Goal: Task Accomplishment & Management: Use online tool/utility

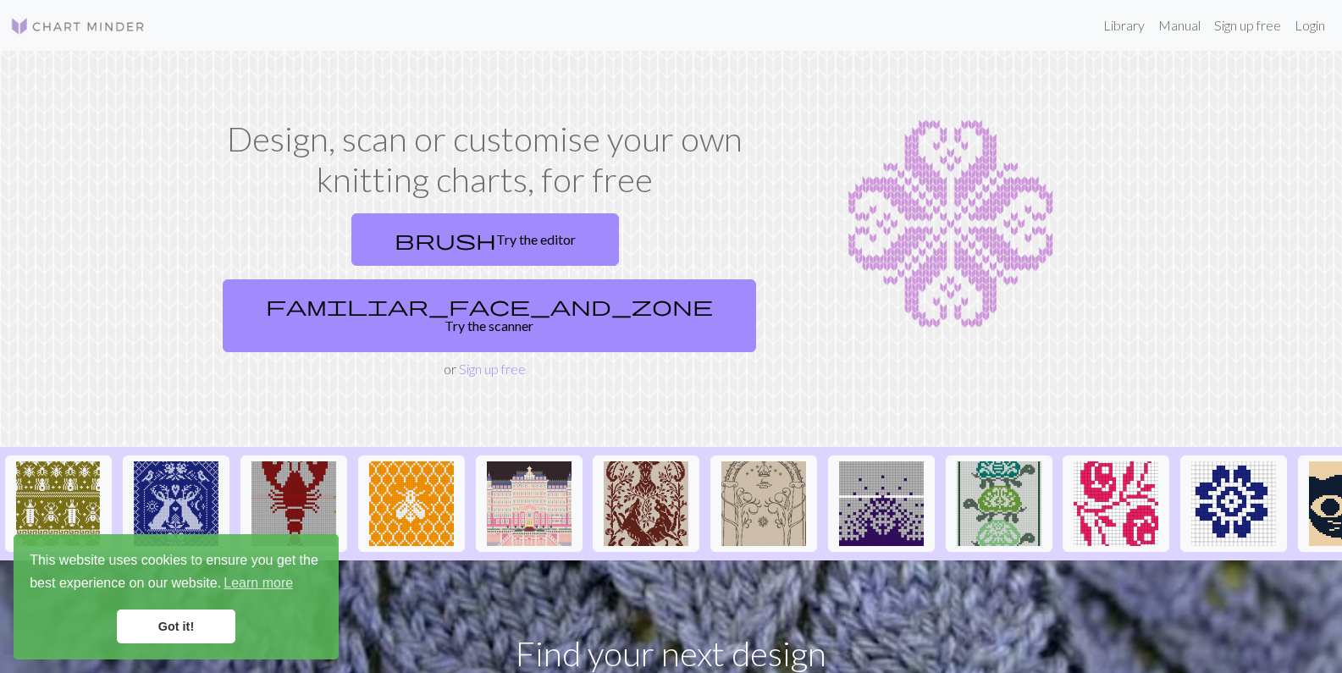
scroll to position [4, 0]
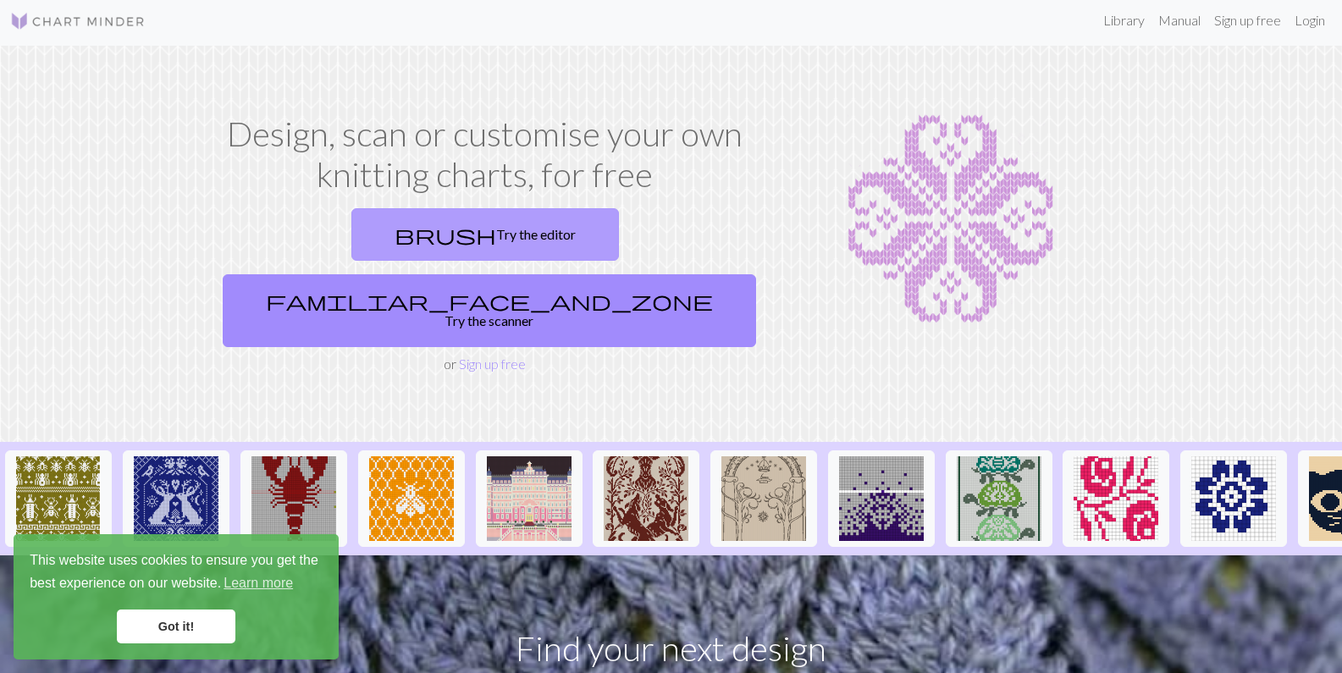
click at [351, 233] on link "brush Try the editor" at bounding box center [485, 234] width 268 height 52
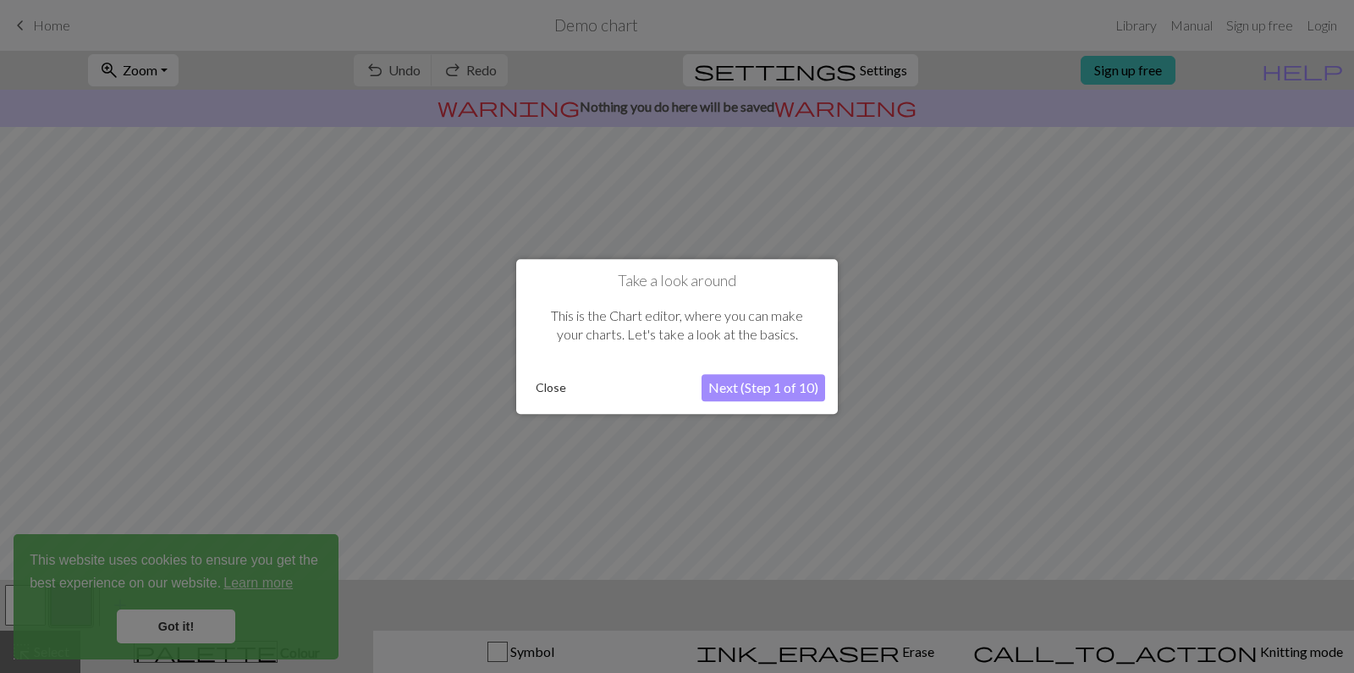
click at [772, 381] on button "Next (Step 1 of 10)" at bounding box center [764, 387] width 124 height 27
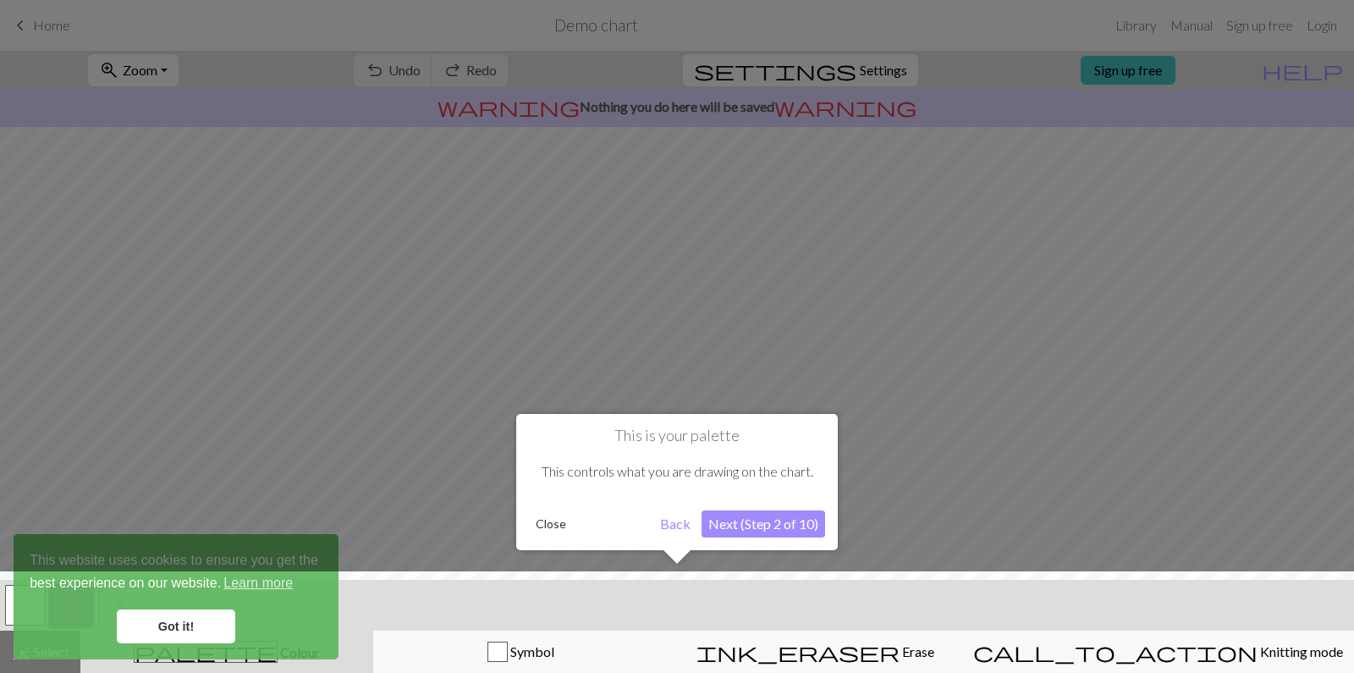
click at [177, 626] on div at bounding box center [677, 626] width 1371 height 110
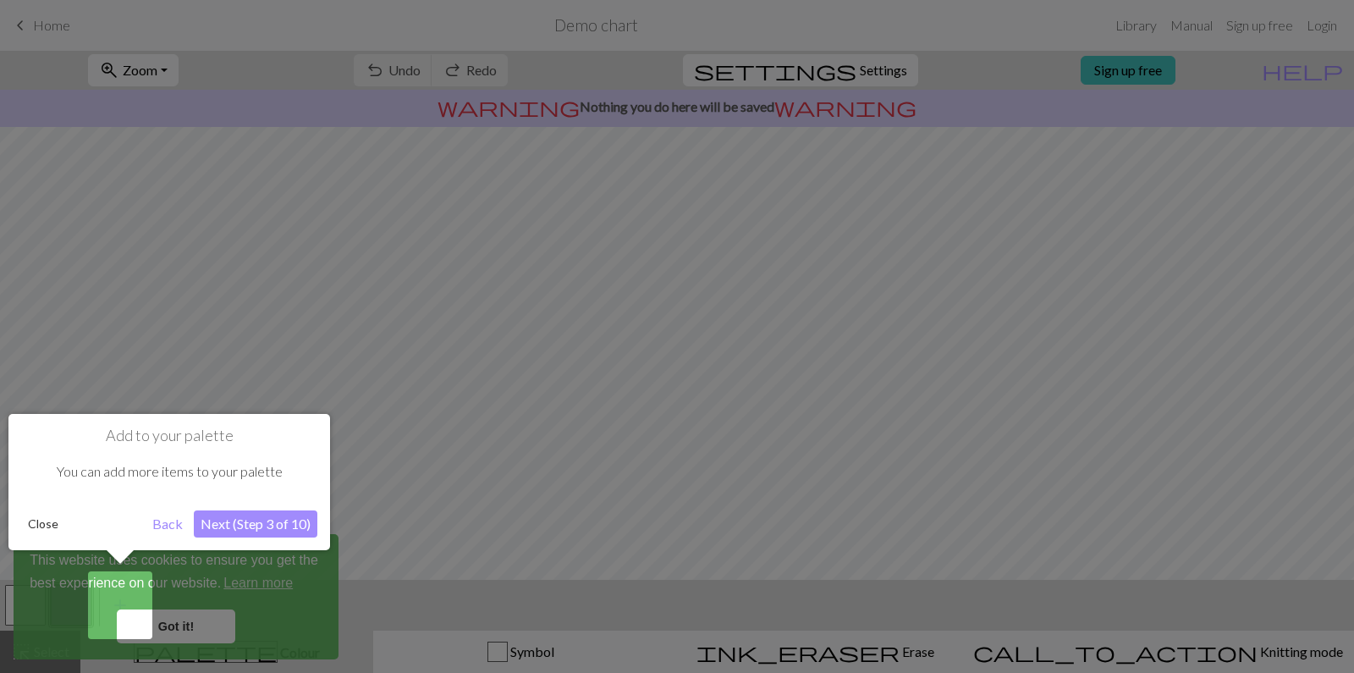
click at [258, 521] on button "Next (Step 3 of 10)" at bounding box center [256, 523] width 124 height 27
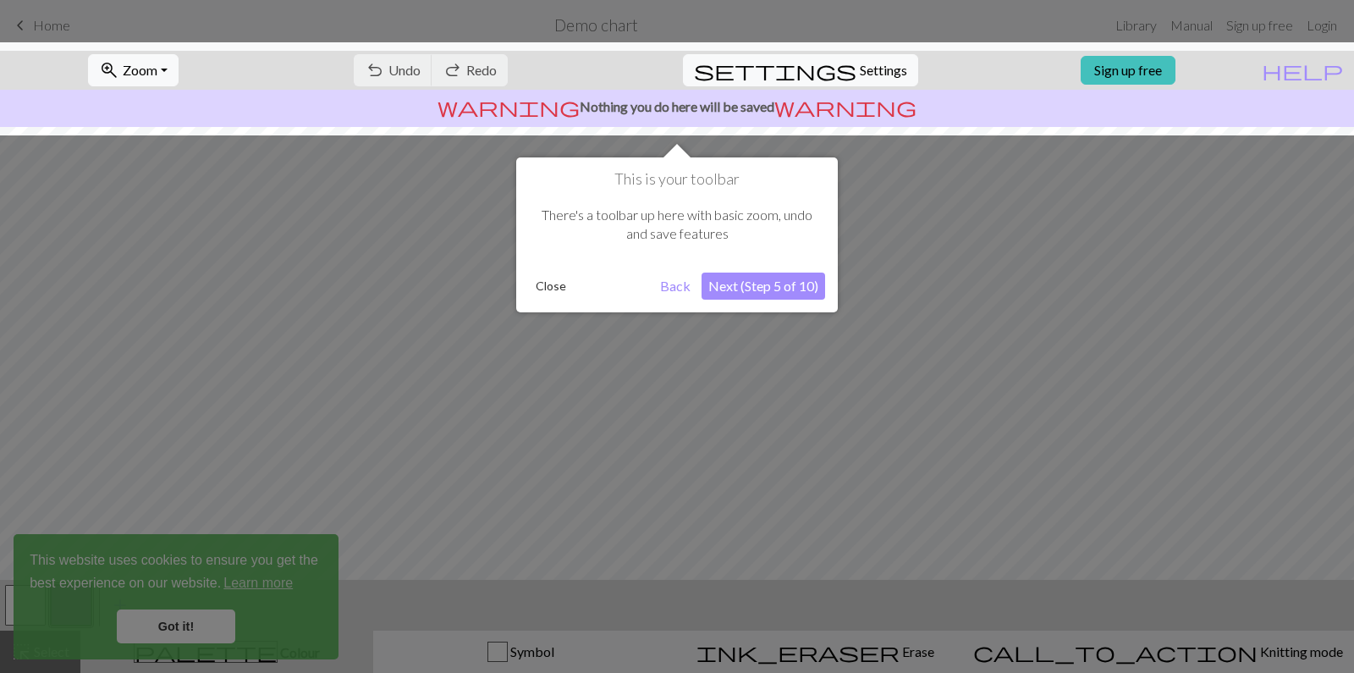
click at [677, 288] on button "Back" at bounding box center [676, 286] width 44 height 27
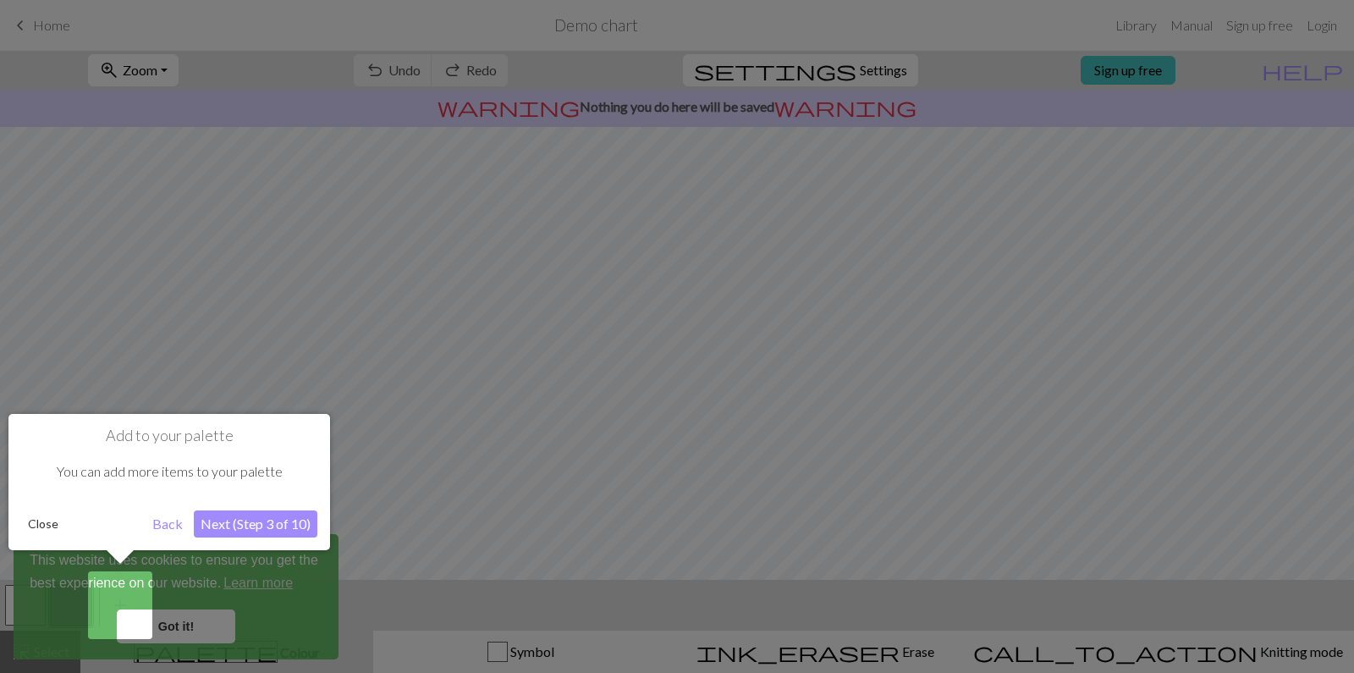
click at [677, 288] on div at bounding box center [677, 336] width 1354 height 673
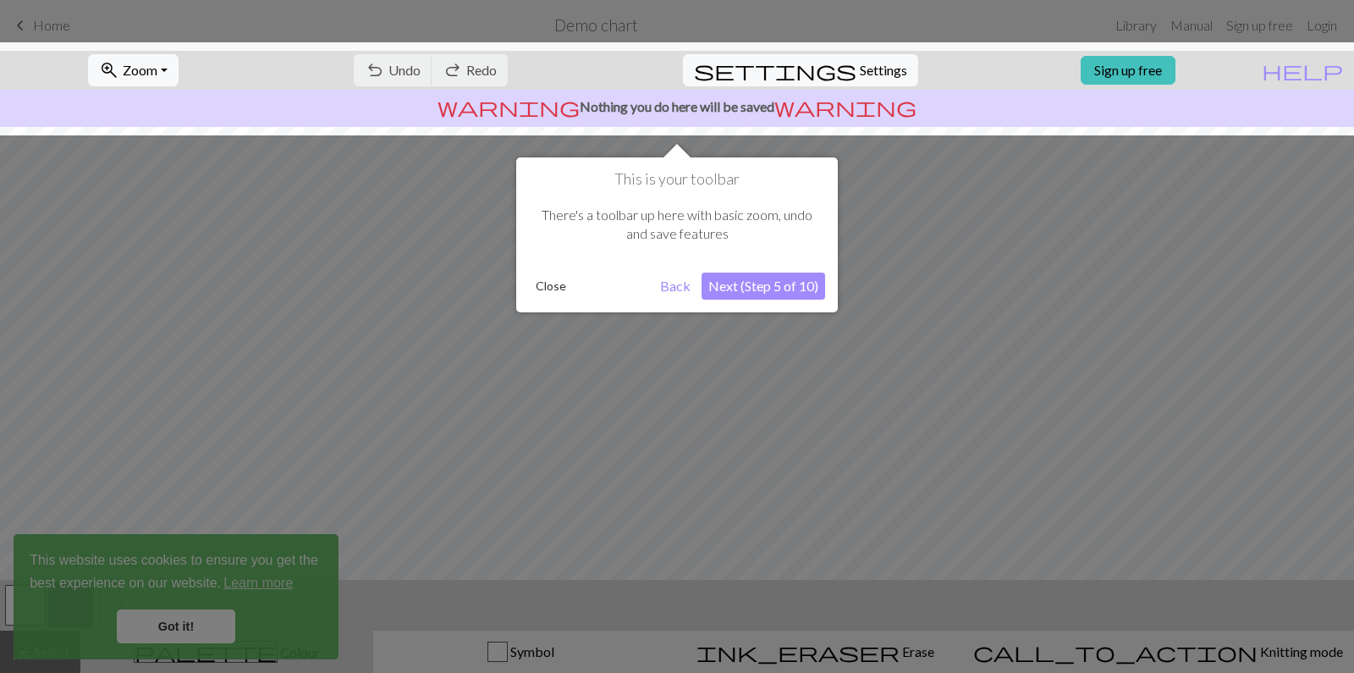
click at [670, 287] on button "Back" at bounding box center [676, 286] width 44 height 27
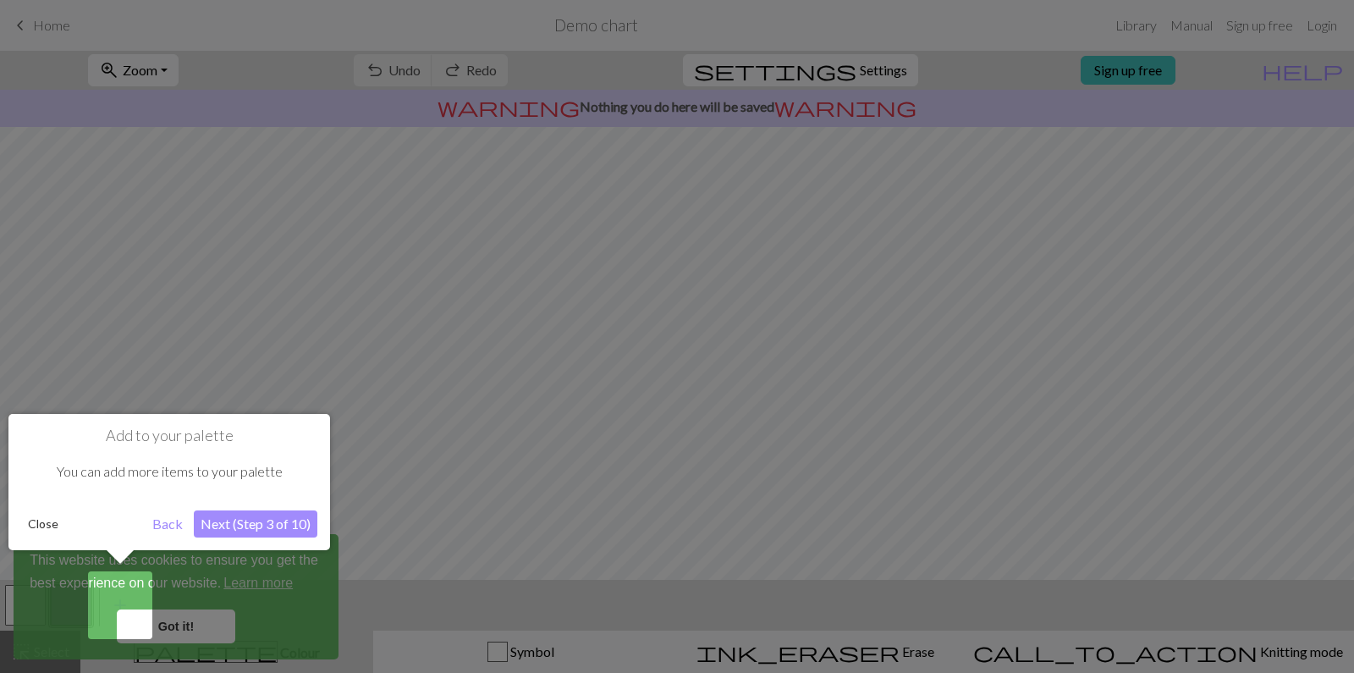
click at [177, 523] on button "Back" at bounding box center [168, 523] width 44 height 27
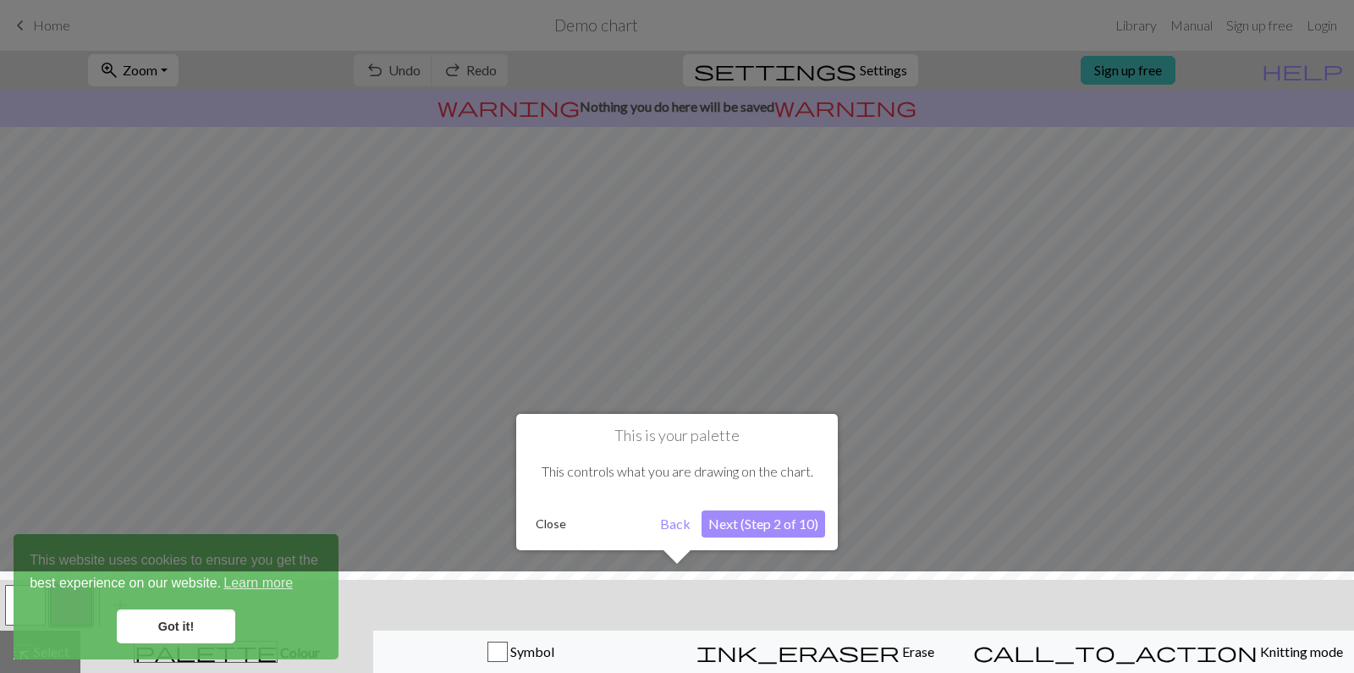
click at [670, 521] on button "Back" at bounding box center [676, 523] width 44 height 27
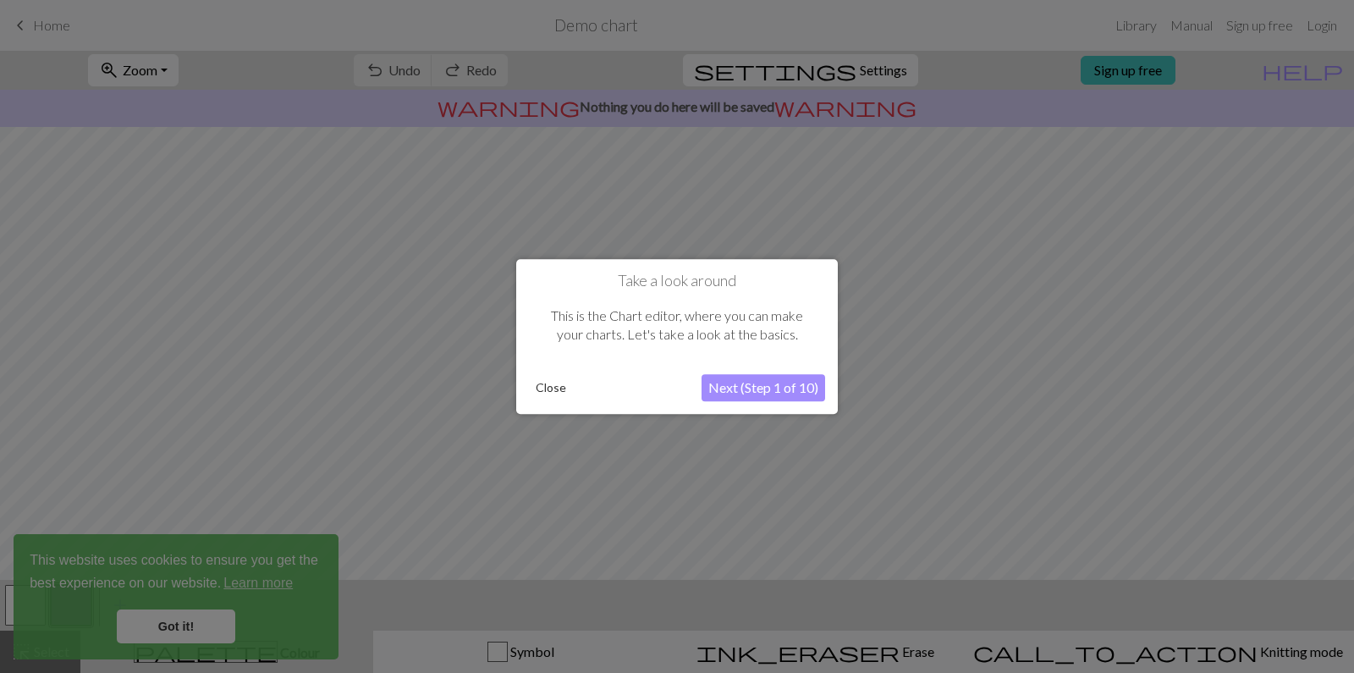
click at [749, 385] on button "Next (Step 1 of 10)" at bounding box center [764, 387] width 124 height 27
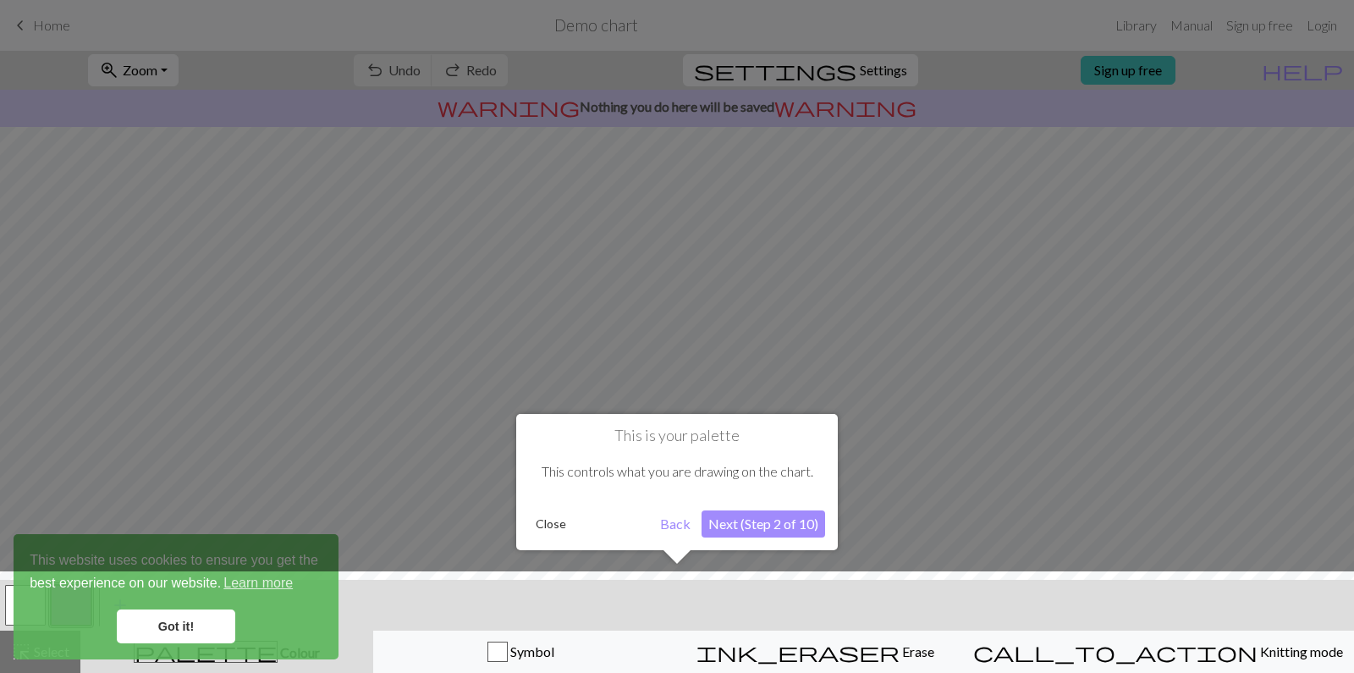
click at [758, 518] on button "Next (Step 2 of 10)" at bounding box center [764, 523] width 124 height 27
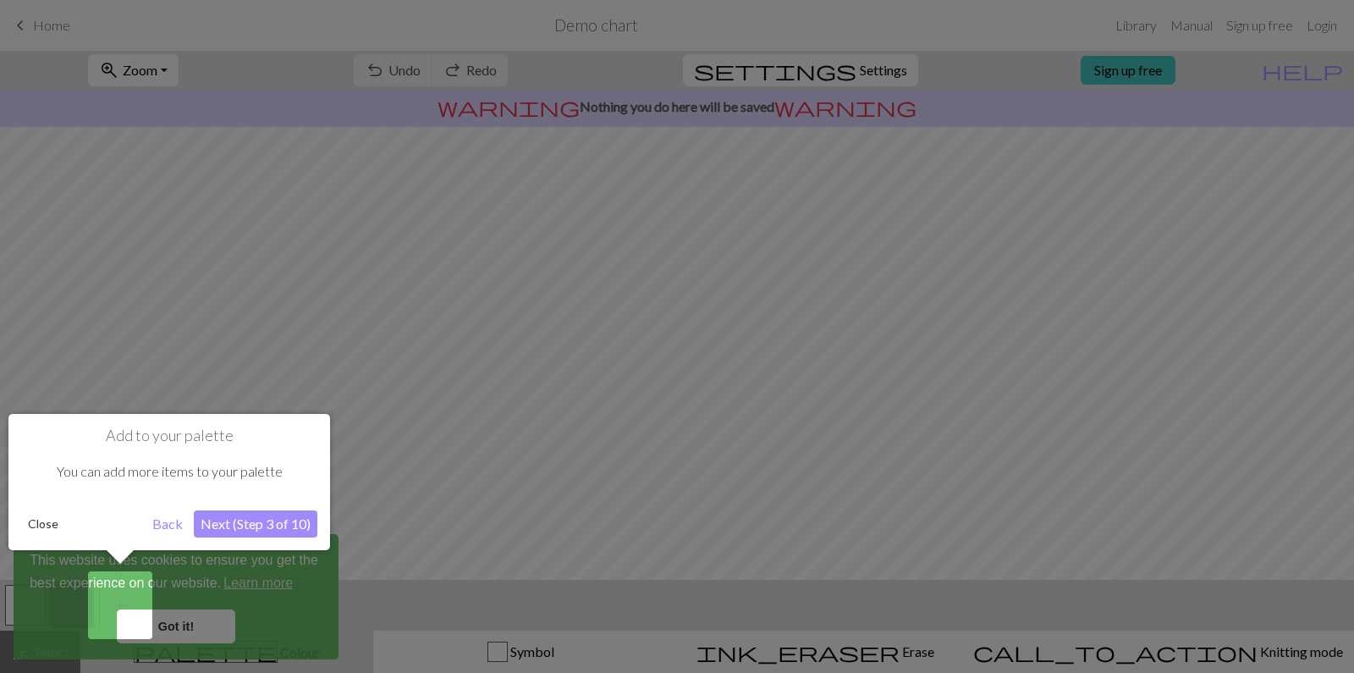
click at [258, 521] on button "Next (Step 3 of 10)" at bounding box center [256, 523] width 124 height 27
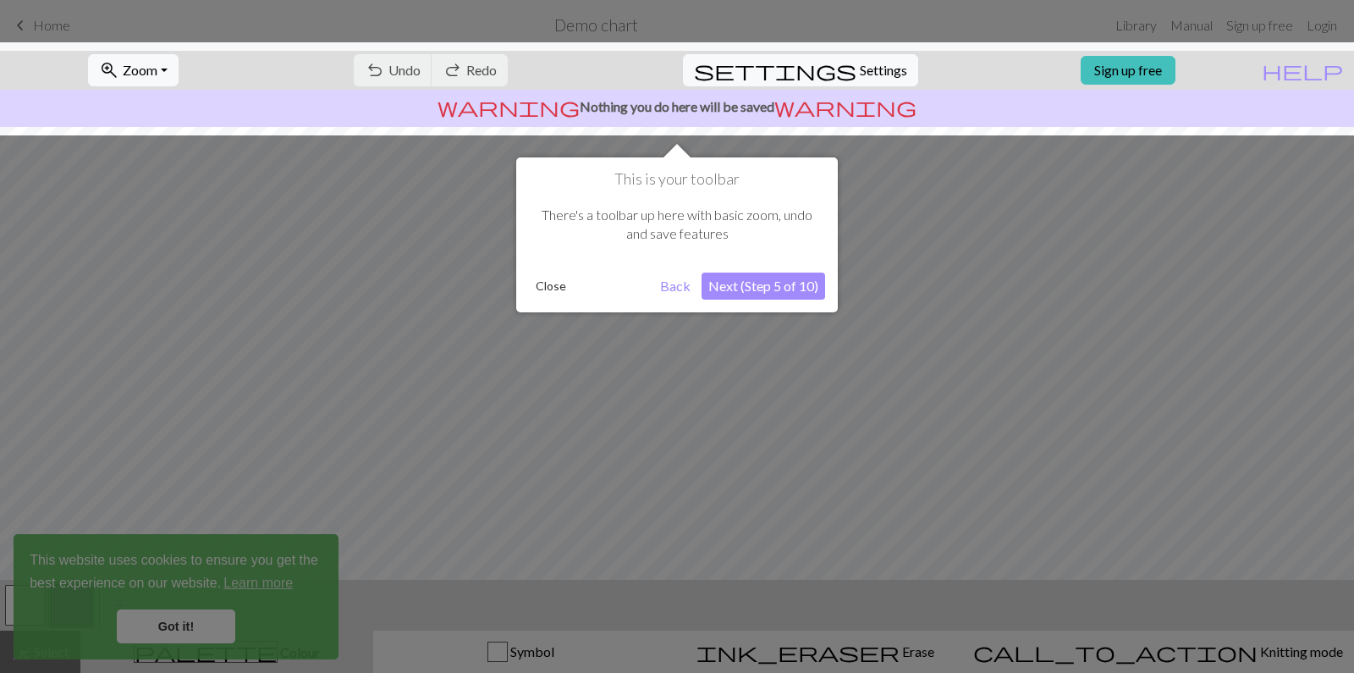
click at [774, 284] on button "Next (Step 5 of 10)" at bounding box center [764, 286] width 124 height 27
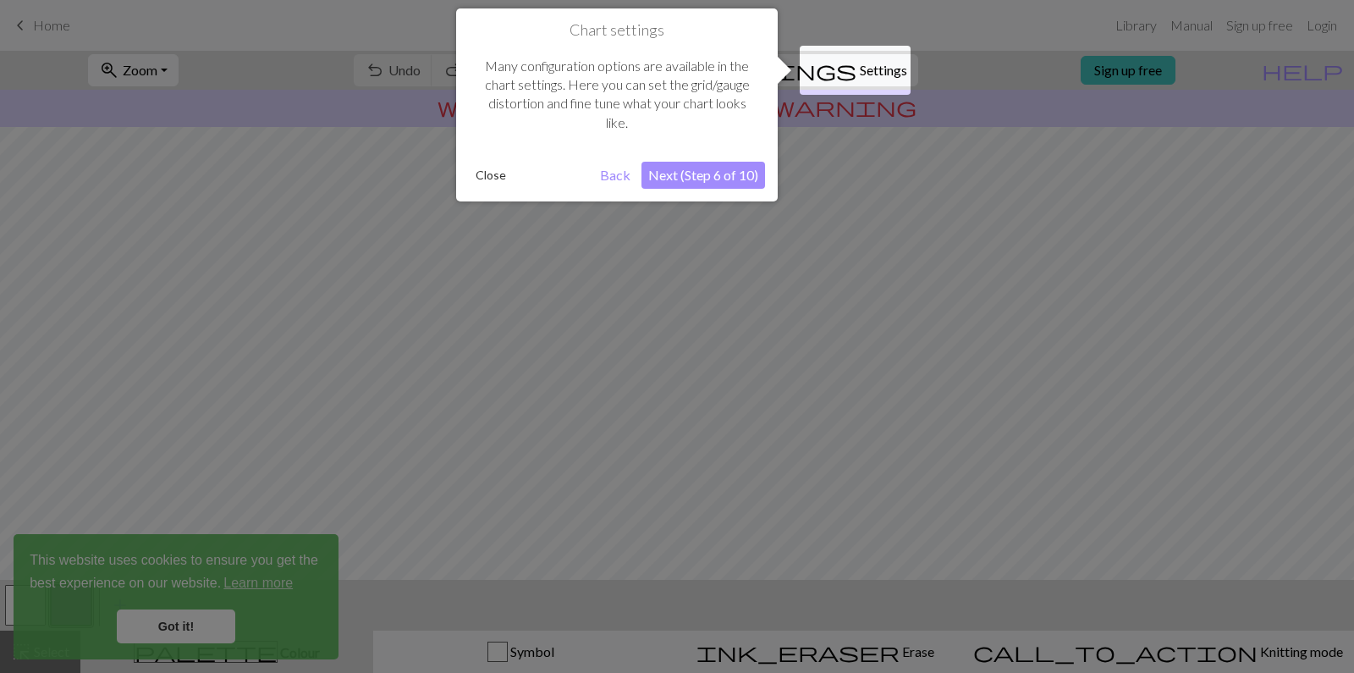
click at [698, 172] on button "Next (Step 6 of 10)" at bounding box center [704, 175] width 124 height 27
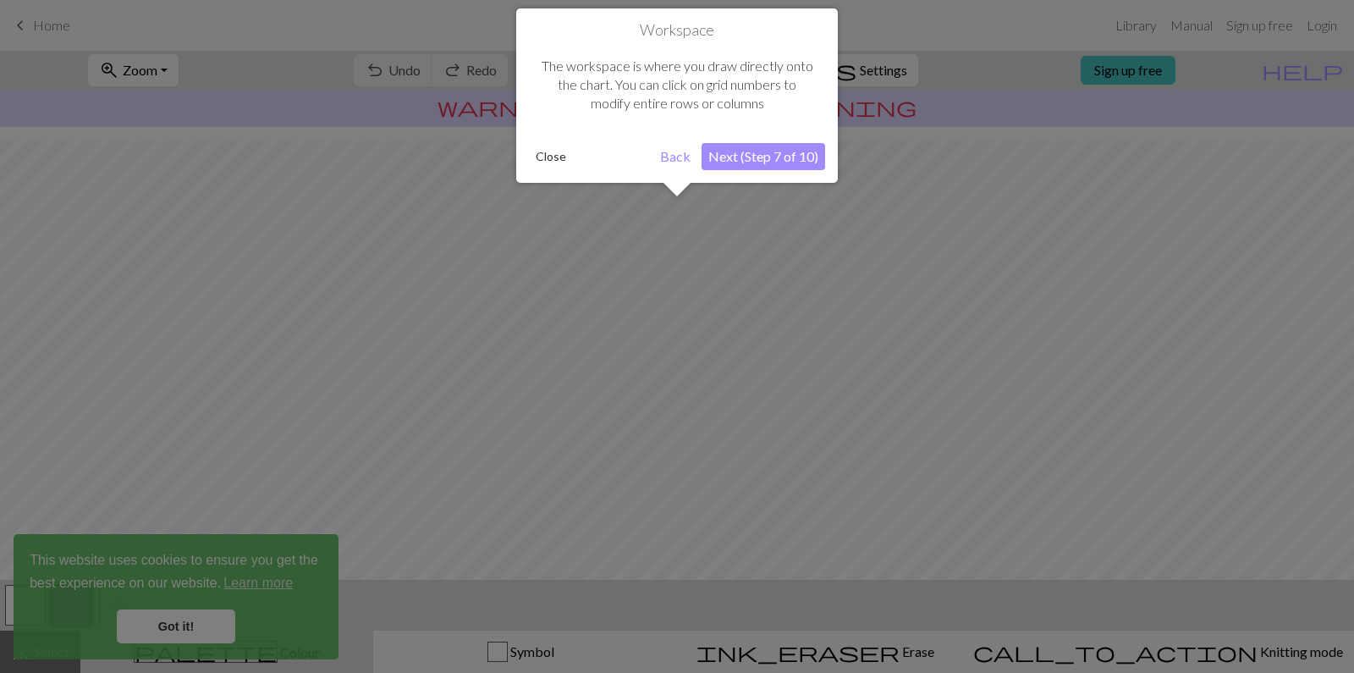
scroll to position [102, 0]
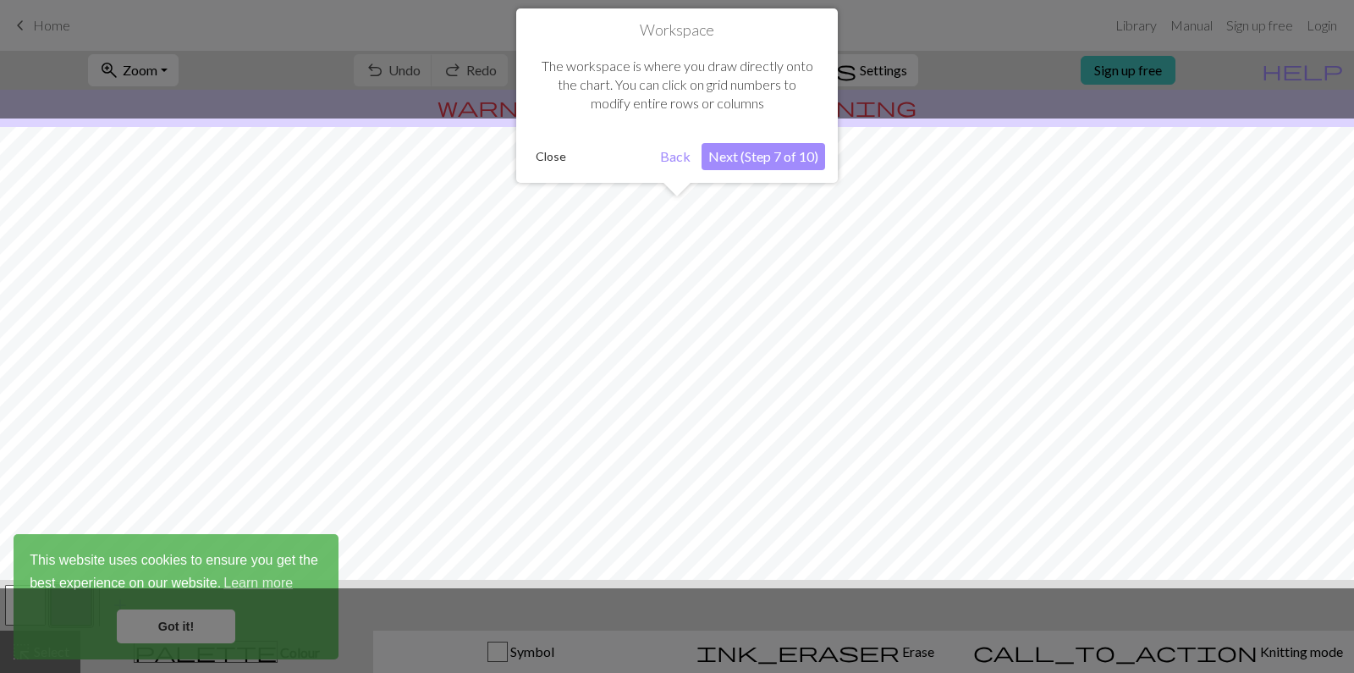
click at [754, 151] on button "Next (Step 7 of 10)" at bounding box center [764, 156] width 124 height 27
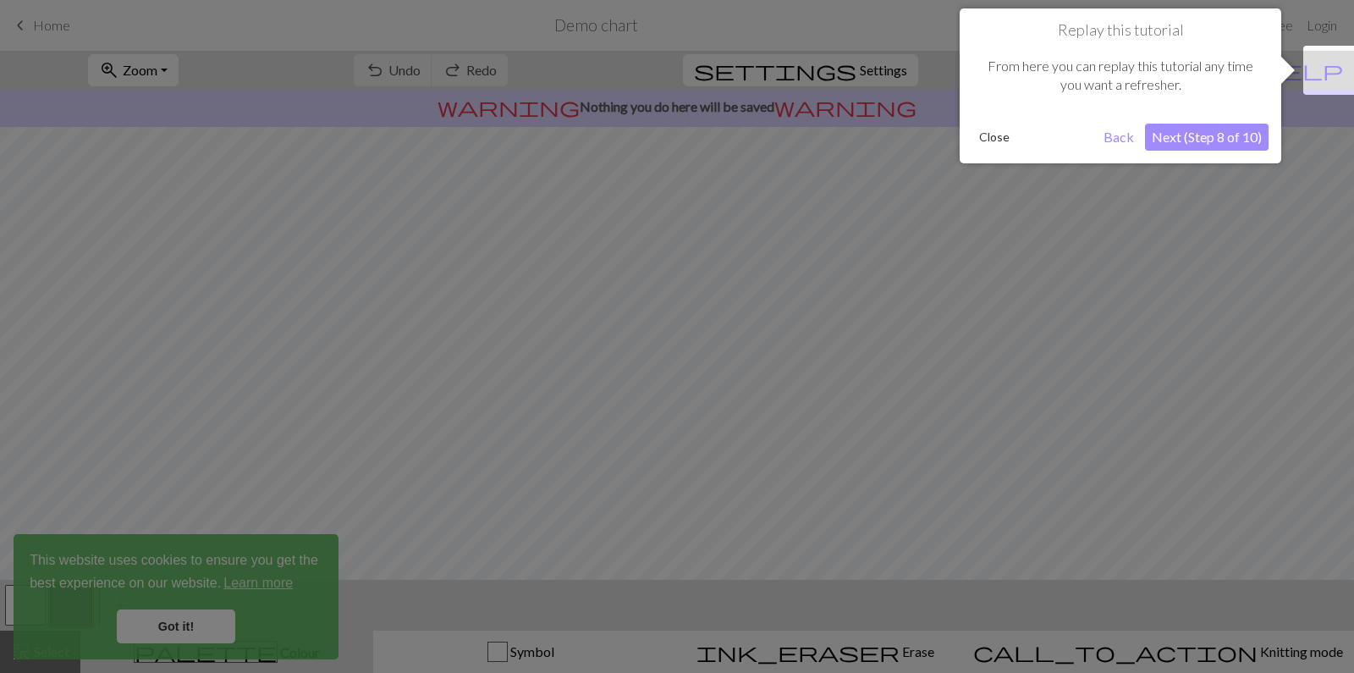
click at [1202, 131] on button "Next (Step 8 of 10)" at bounding box center [1207, 137] width 124 height 27
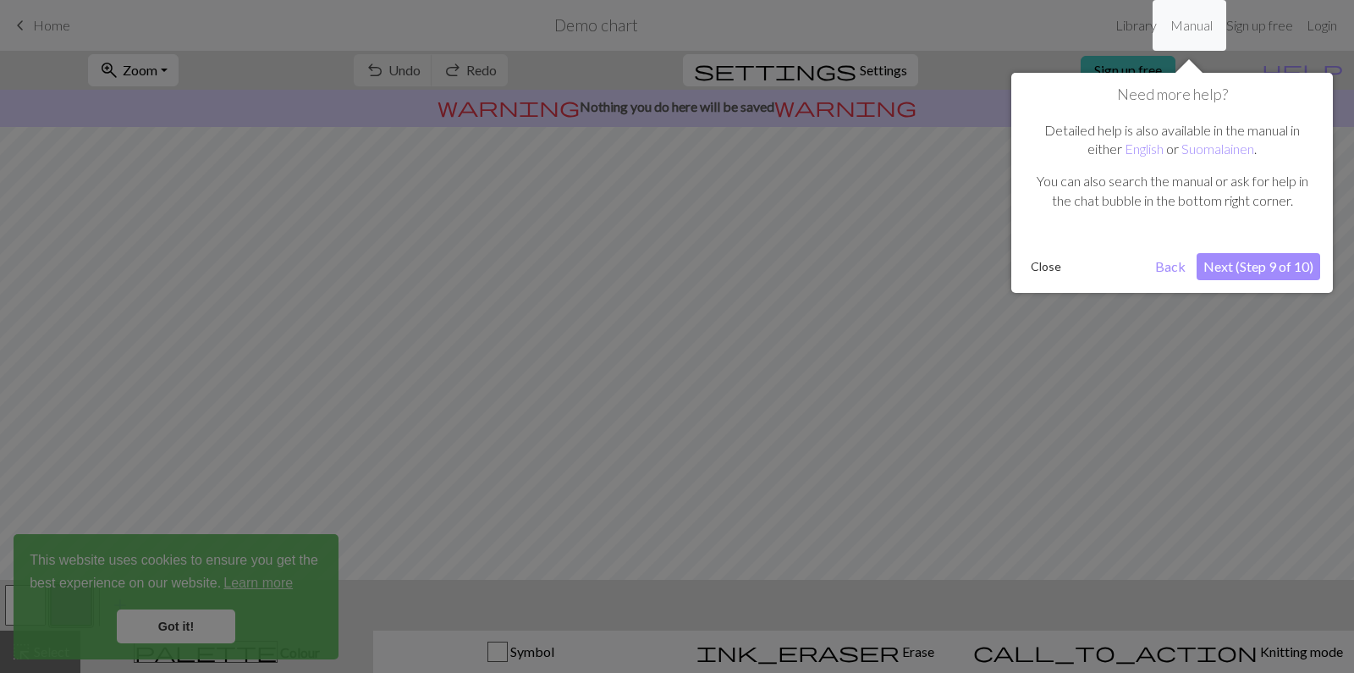
click at [1250, 260] on button "Next (Step 9 of 10)" at bounding box center [1259, 266] width 124 height 27
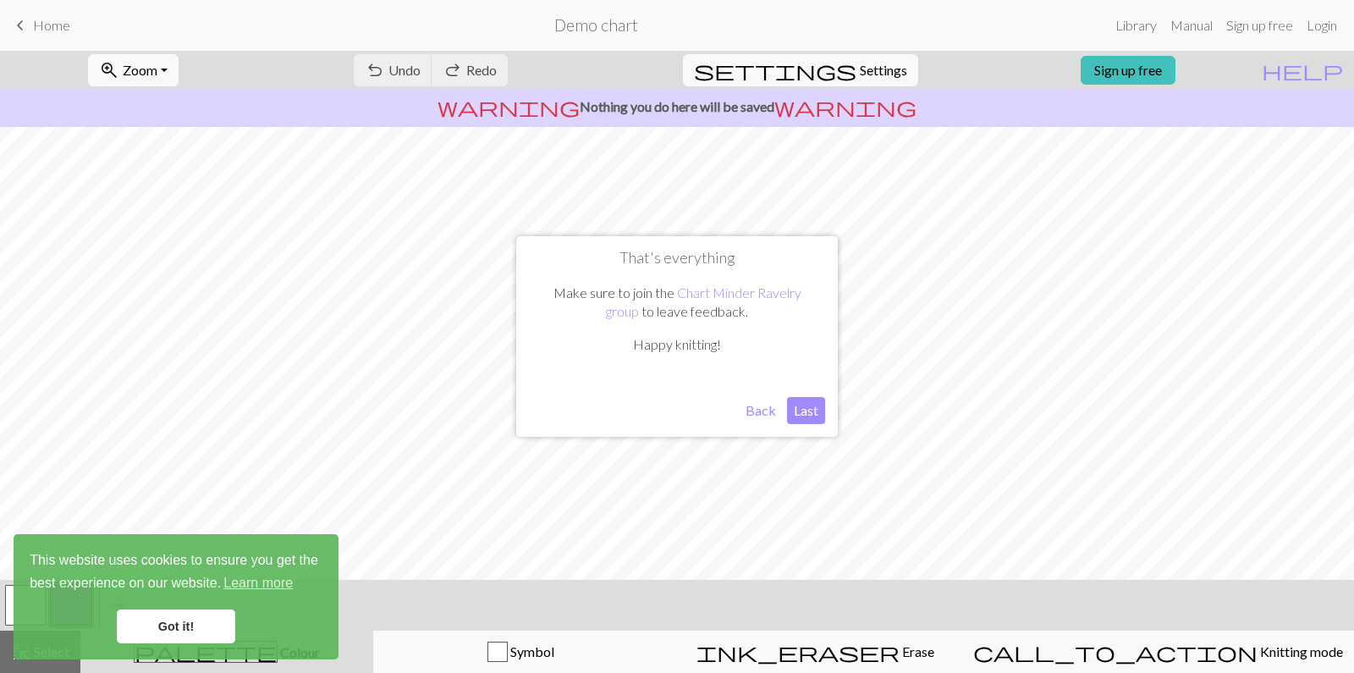
click at [802, 404] on button "Last" at bounding box center [806, 410] width 38 height 27
click at [860, 66] on span "Settings" at bounding box center [883, 70] width 47 height 20
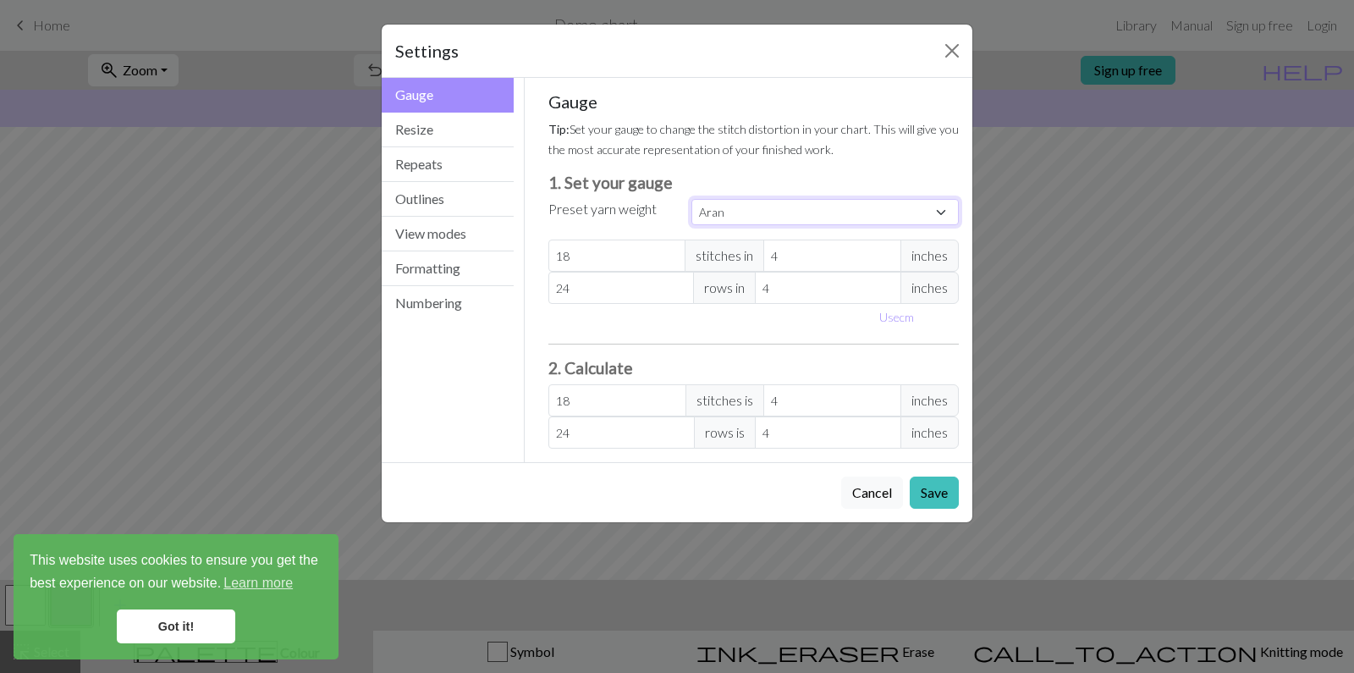
select select "fingering"
type input "28"
type input "36"
type input "28"
type input "36"
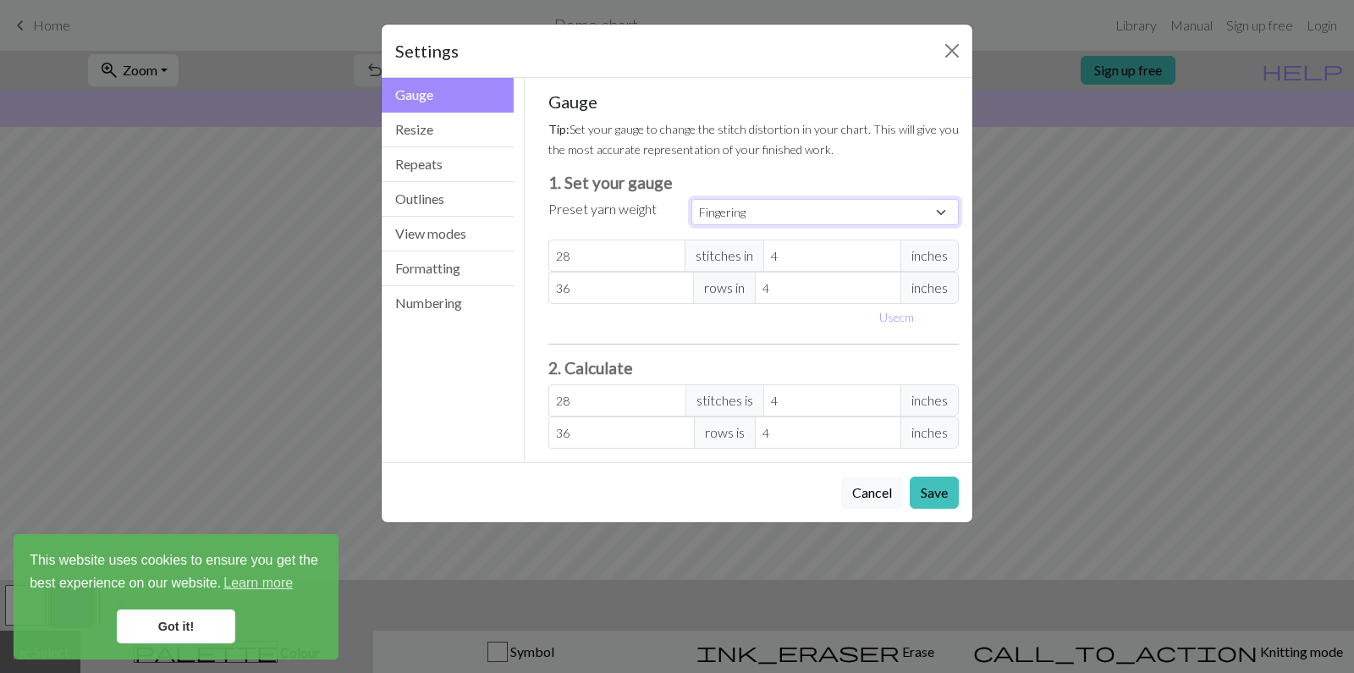
select select "lightfingering"
type input "32"
type input "38"
type input "32"
type input "38"
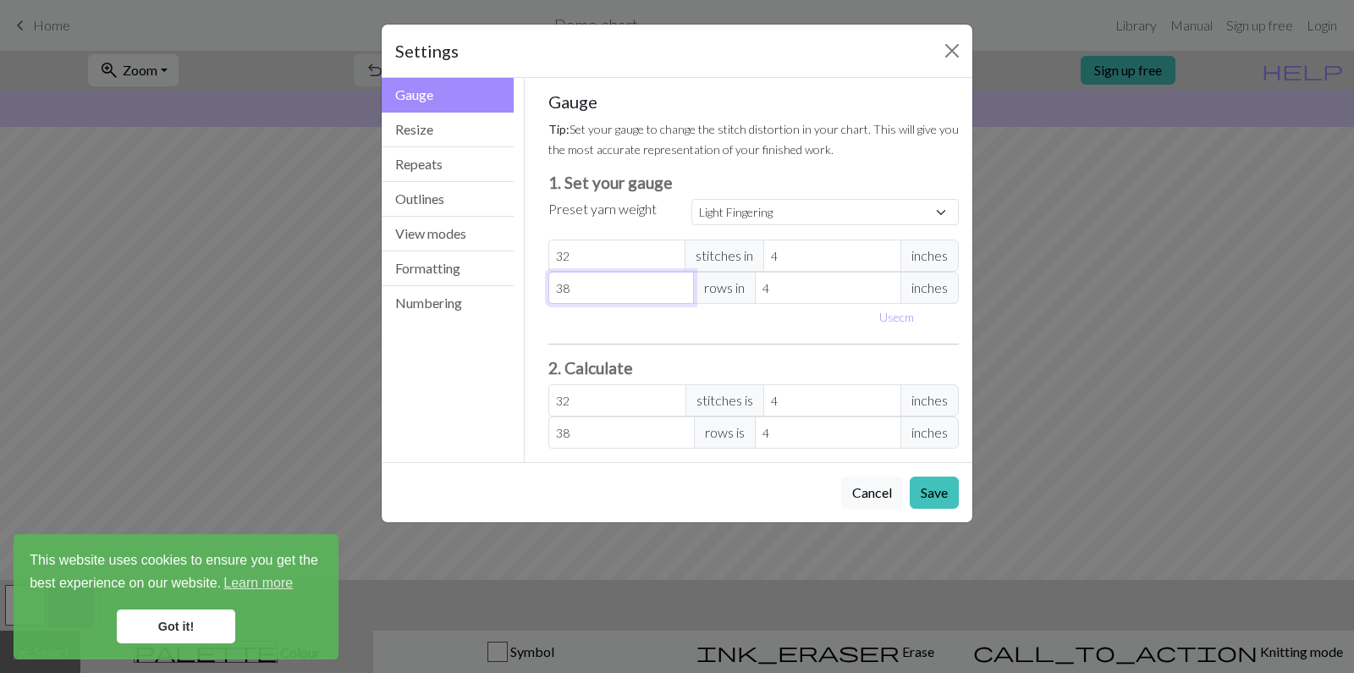
drag, startPoint x: 564, startPoint y: 290, endPoint x: 591, endPoint y: 288, distance: 27.1
click at [564, 290] on input "38" at bounding box center [622, 288] width 146 height 32
select select "custom"
type input "8"
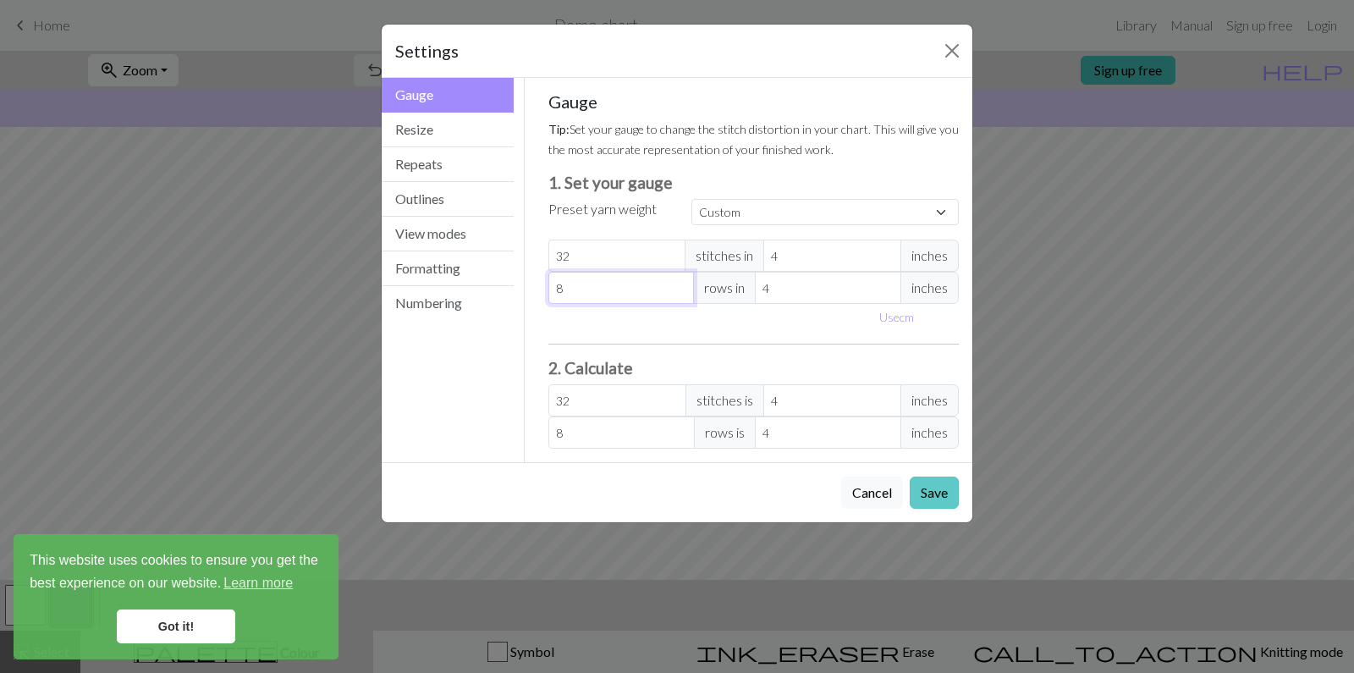
type input "8"
click at [930, 490] on button "Save" at bounding box center [934, 493] width 49 height 32
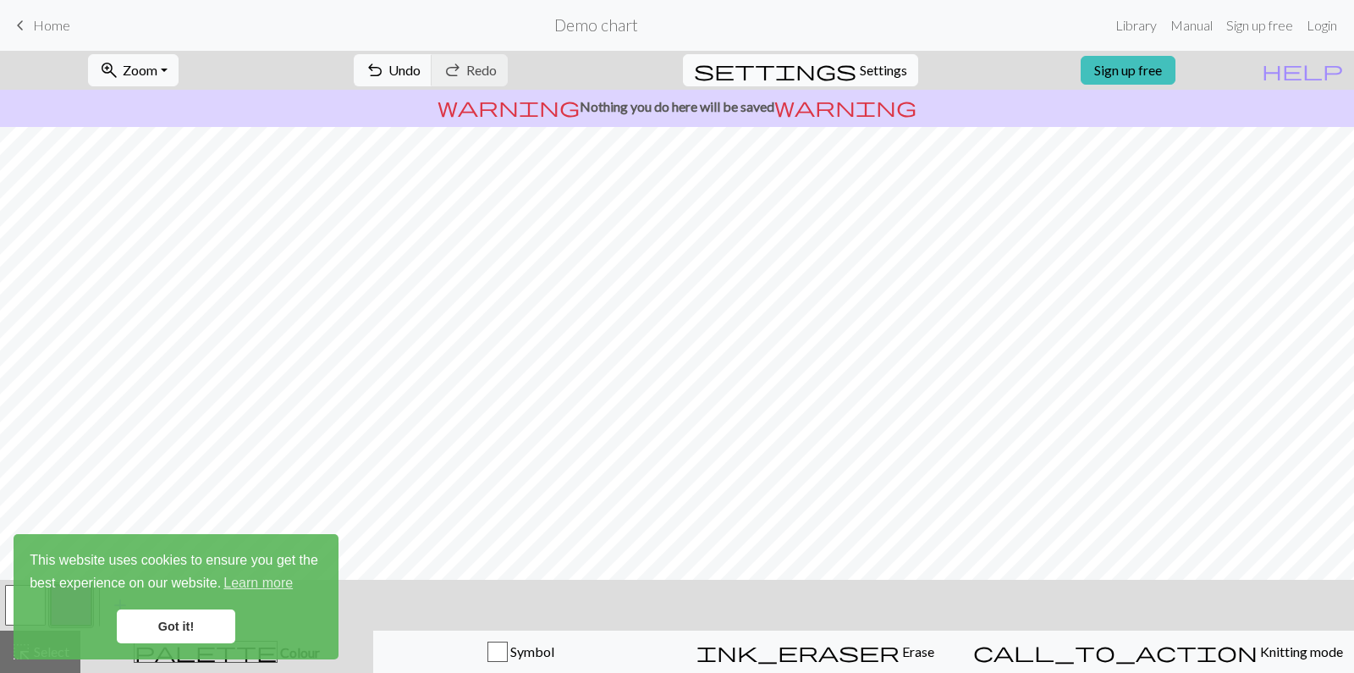
click at [860, 70] on span "Settings" at bounding box center [883, 70] width 47 height 20
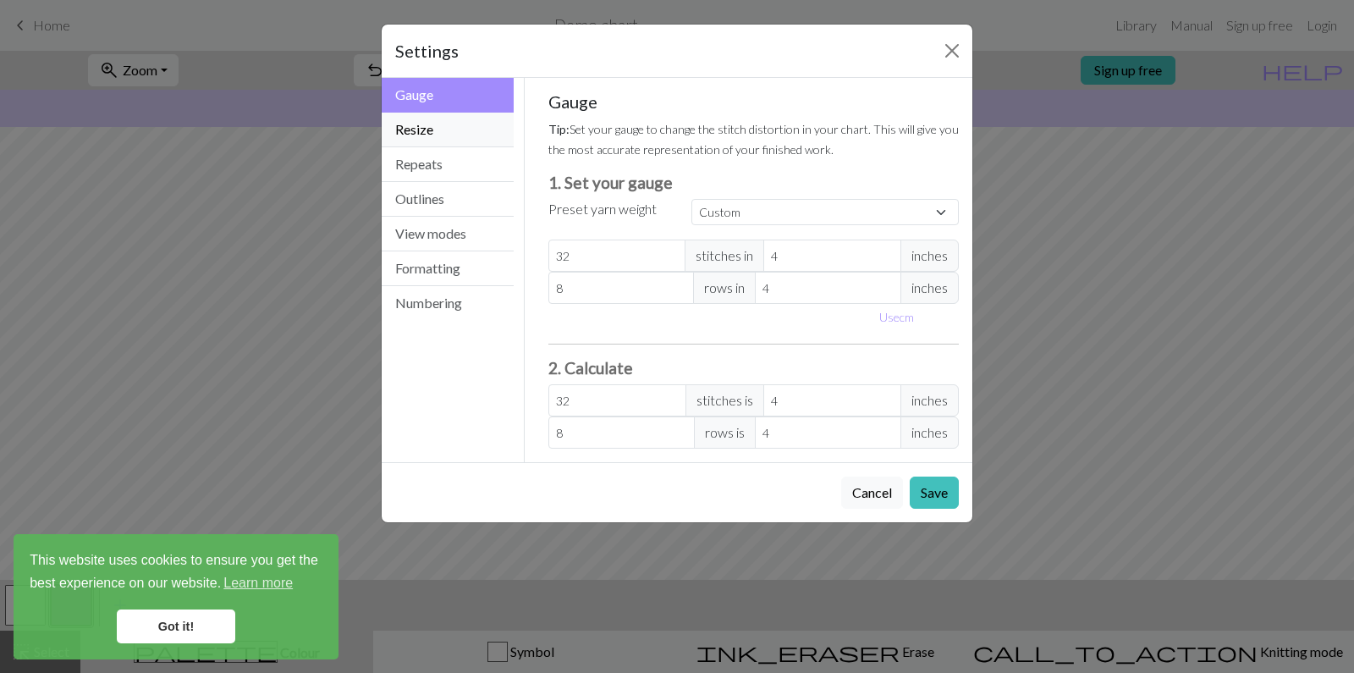
click at [403, 126] on button "Resize" at bounding box center [448, 130] width 132 height 35
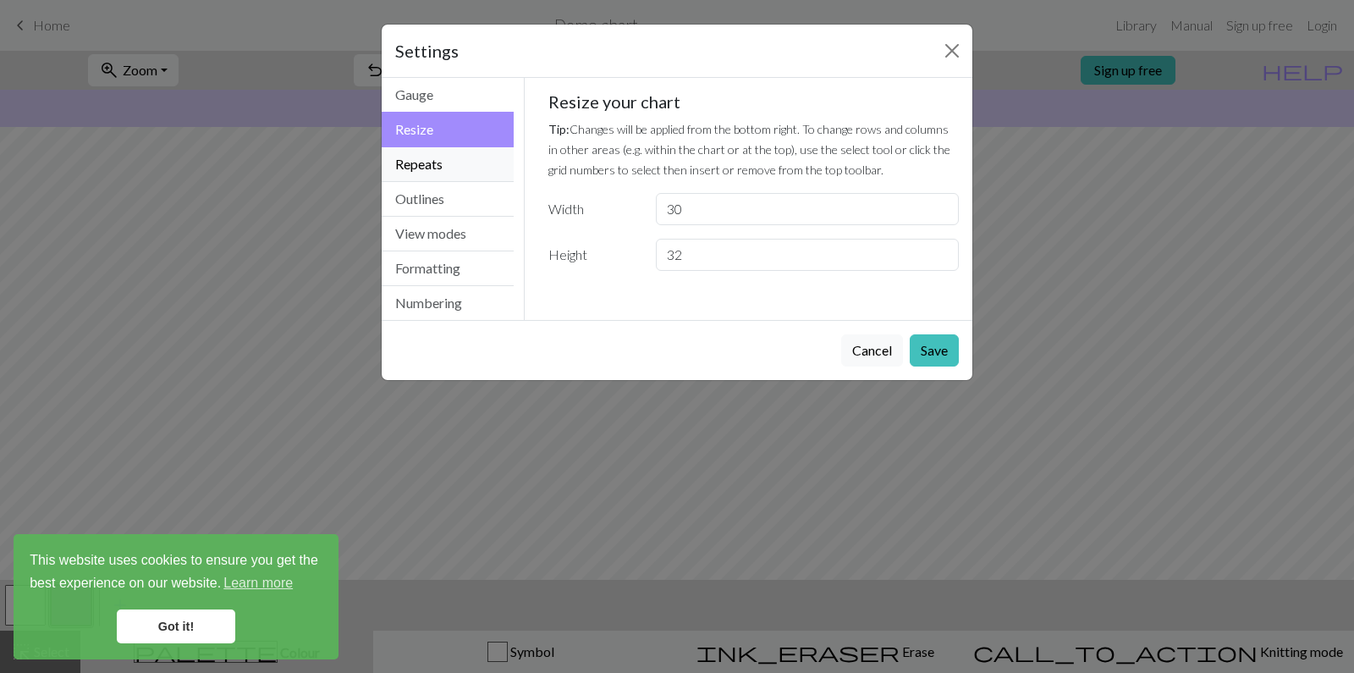
click at [430, 156] on button "Repeats" at bounding box center [448, 164] width 132 height 35
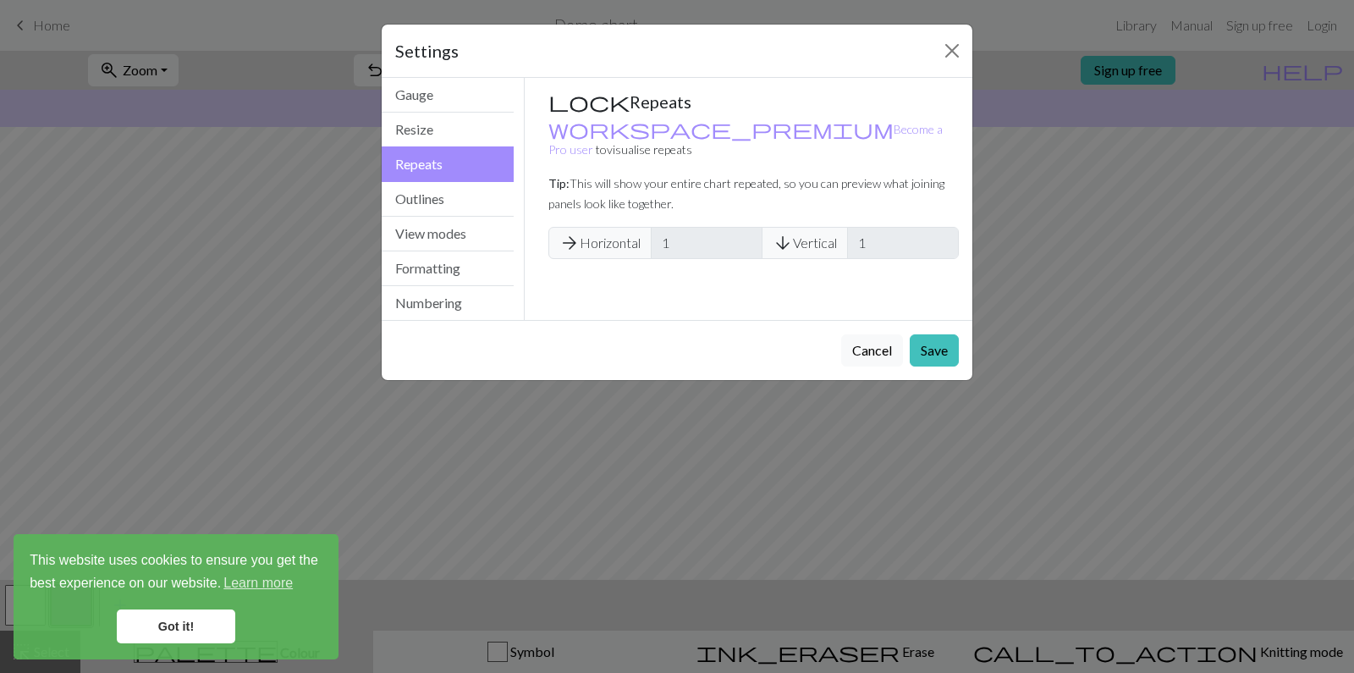
click at [650, 227] on div "arrow_forward Horizontal 1 arrow_downward Vertical 1" at bounding box center [754, 243] width 411 height 32
click at [417, 193] on button "Outlines" at bounding box center [448, 199] width 132 height 35
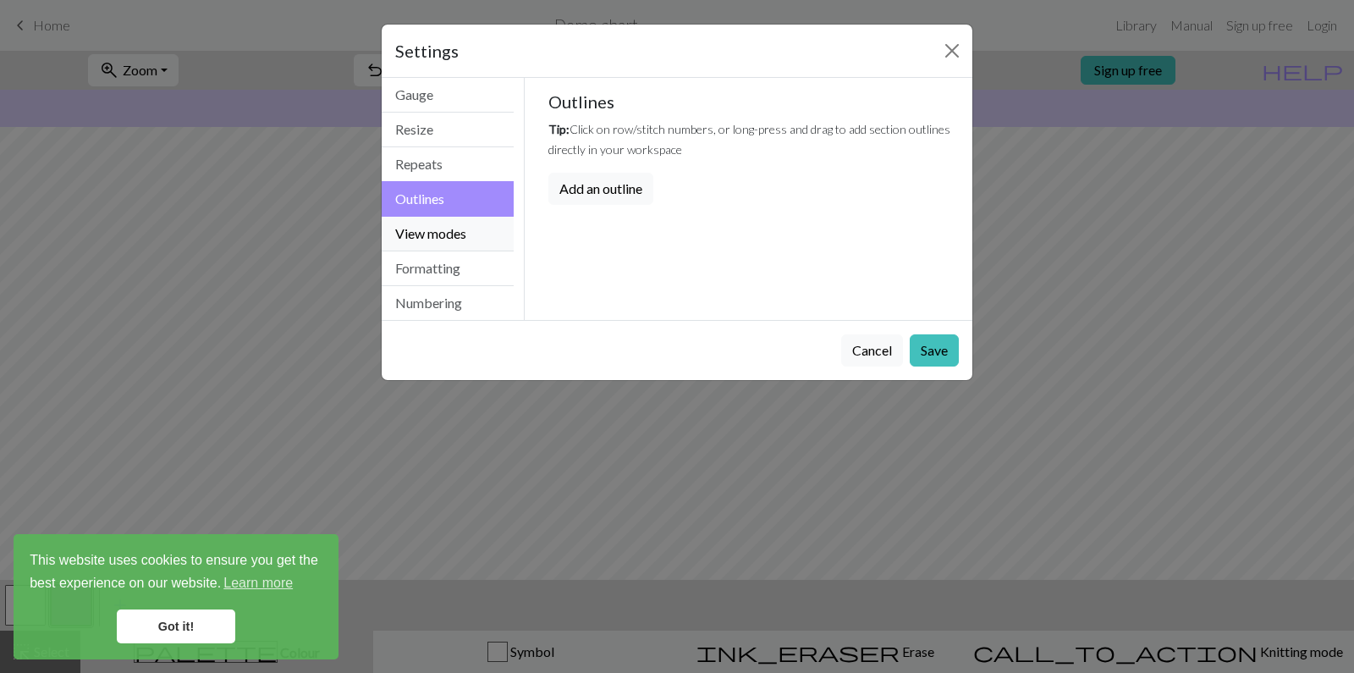
click at [444, 231] on button "View modes" at bounding box center [448, 234] width 132 height 35
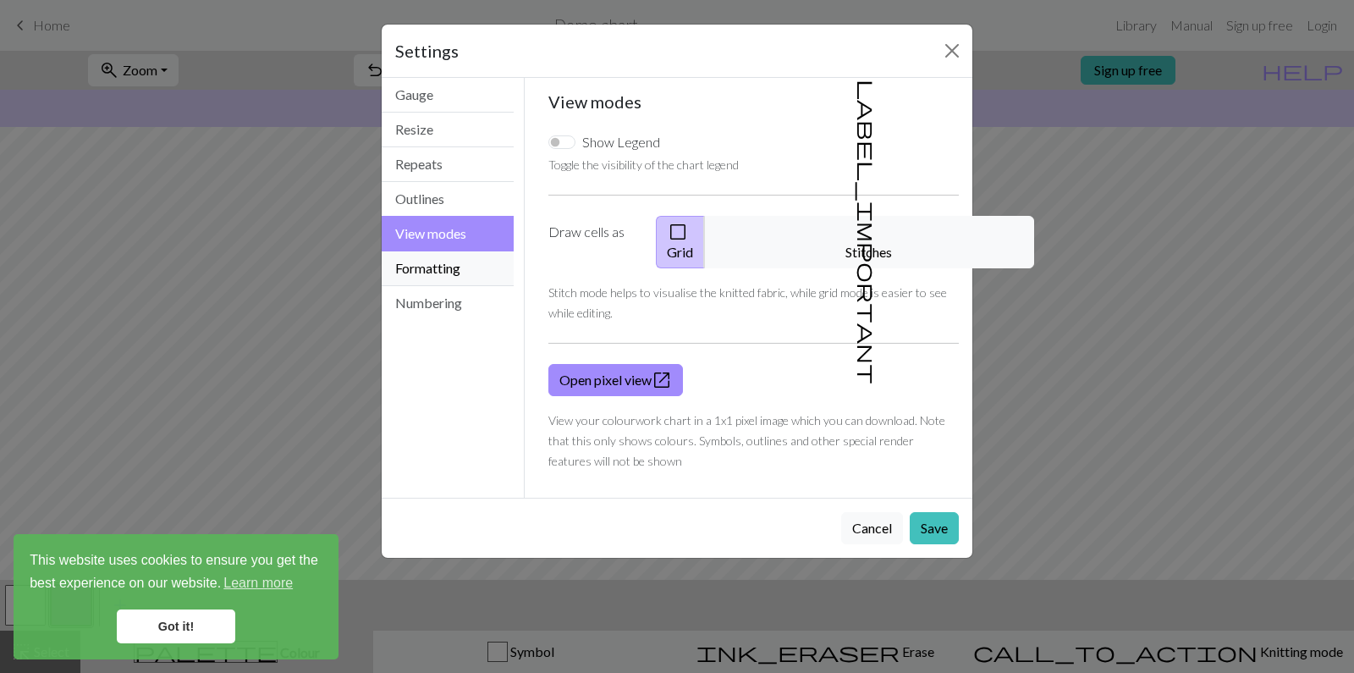
click at [423, 264] on button "Formatting" at bounding box center [448, 268] width 132 height 35
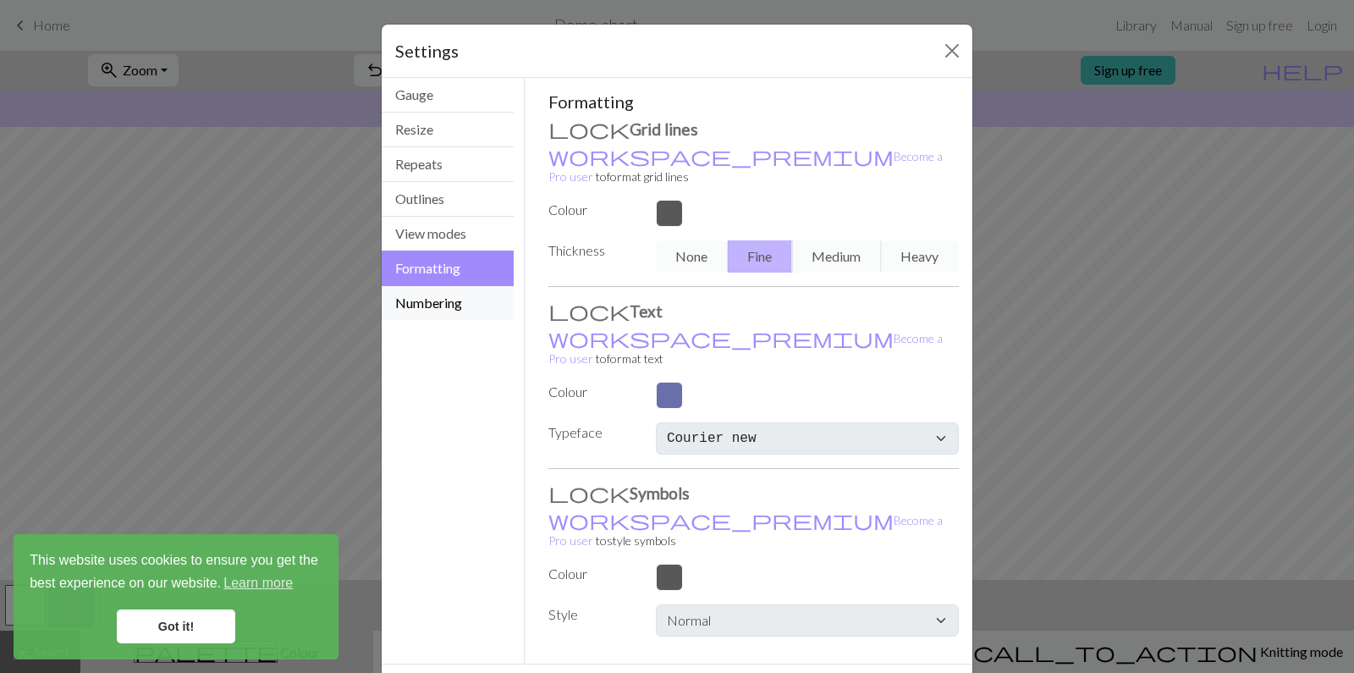
click at [425, 297] on button "Numbering" at bounding box center [448, 303] width 132 height 34
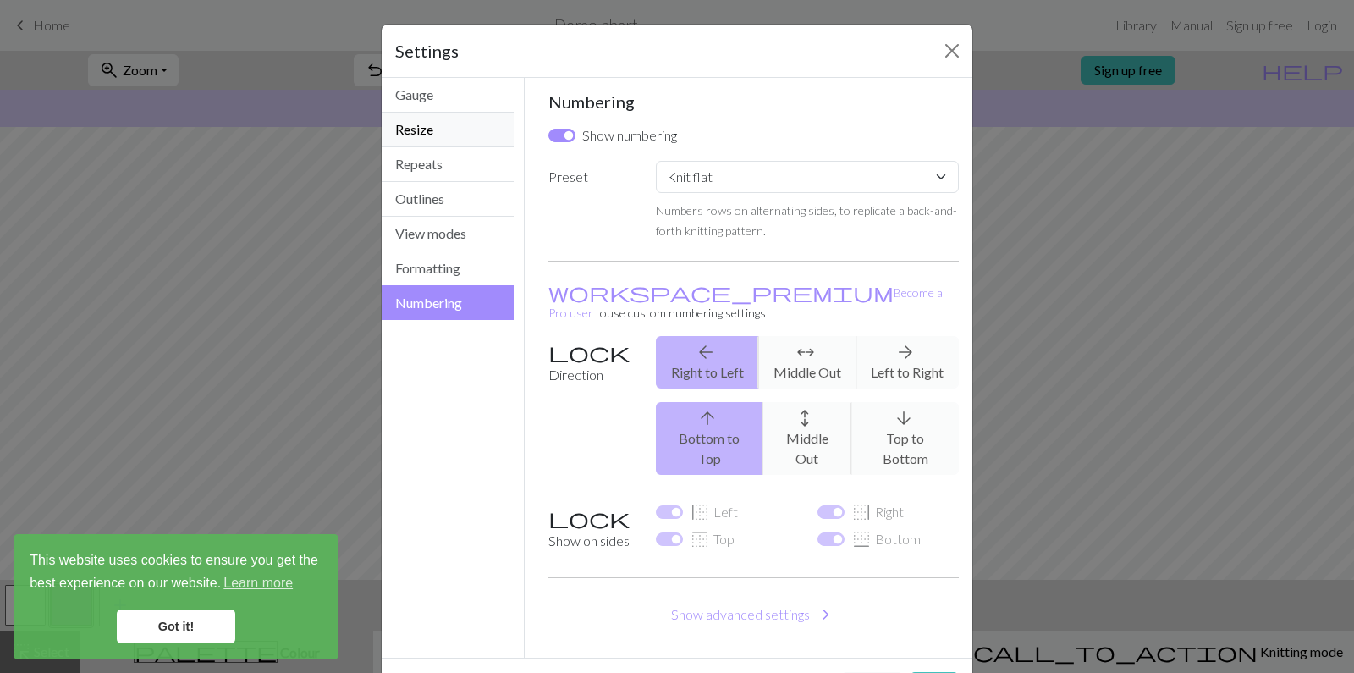
click at [406, 122] on button "Resize" at bounding box center [448, 130] width 132 height 35
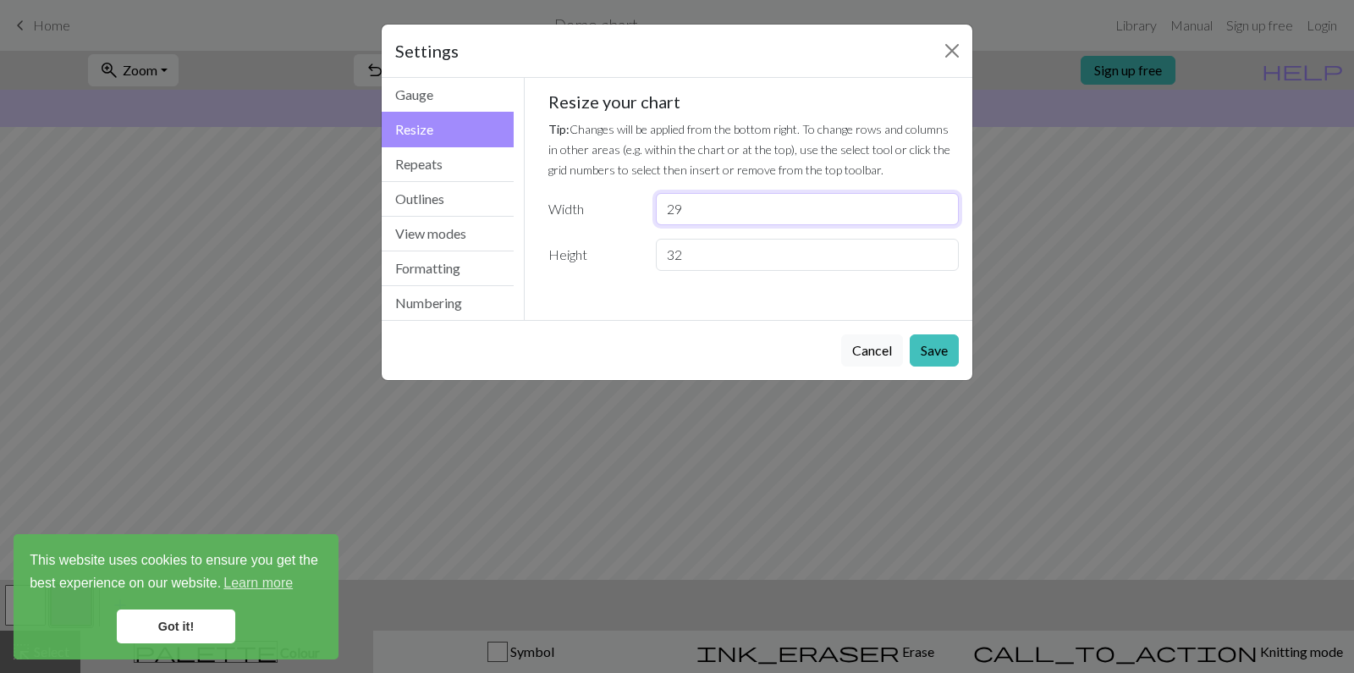
click at [941, 212] on input "29" at bounding box center [807, 209] width 303 height 32
click at [941, 212] on input "28" at bounding box center [807, 209] width 303 height 32
click at [941, 212] on input "27" at bounding box center [807, 209] width 303 height 32
click at [941, 212] on input "26" at bounding box center [807, 209] width 303 height 32
click at [941, 212] on input "25" at bounding box center [807, 209] width 303 height 32
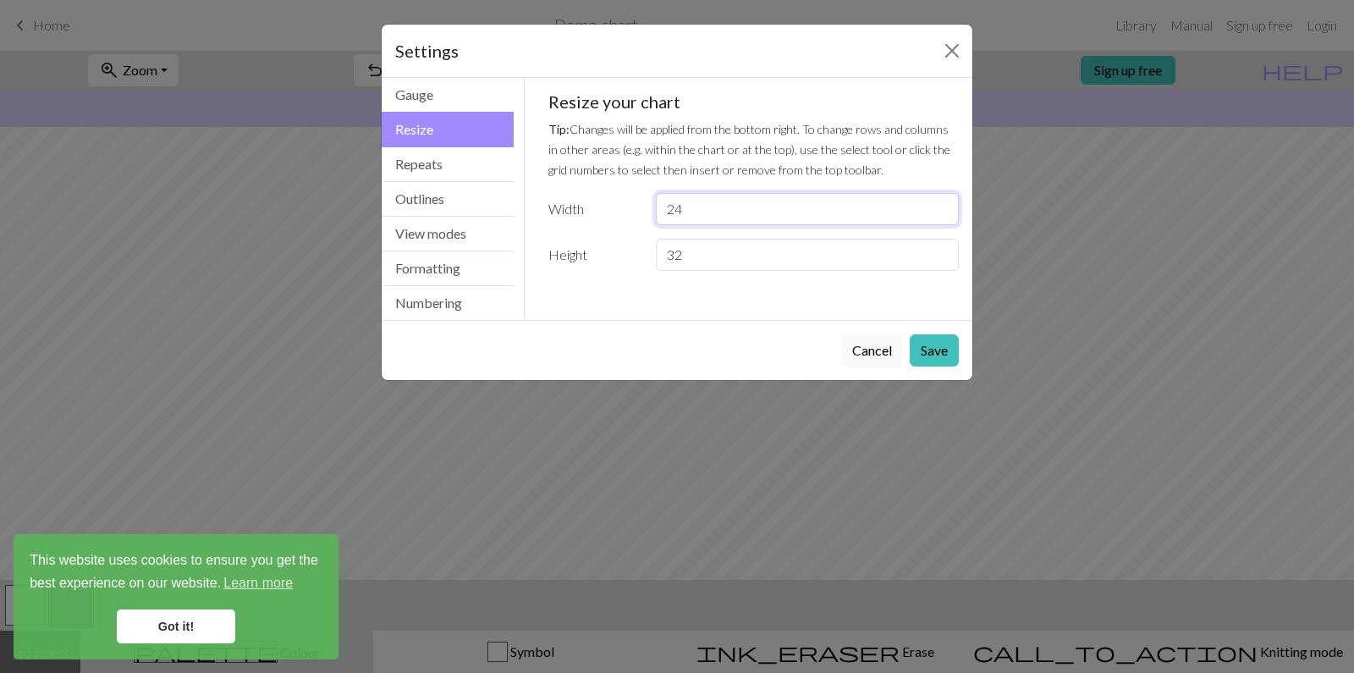
click at [941, 212] on input "24" at bounding box center [807, 209] width 303 height 32
click at [941, 212] on input "23" at bounding box center [807, 209] width 303 height 32
click at [941, 212] on input "22" at bounding box center [807, 209] width 303 height 32
click at [941, 212] on input "21" at bounding box center [807, 209] width 303 height 32
type input "20"
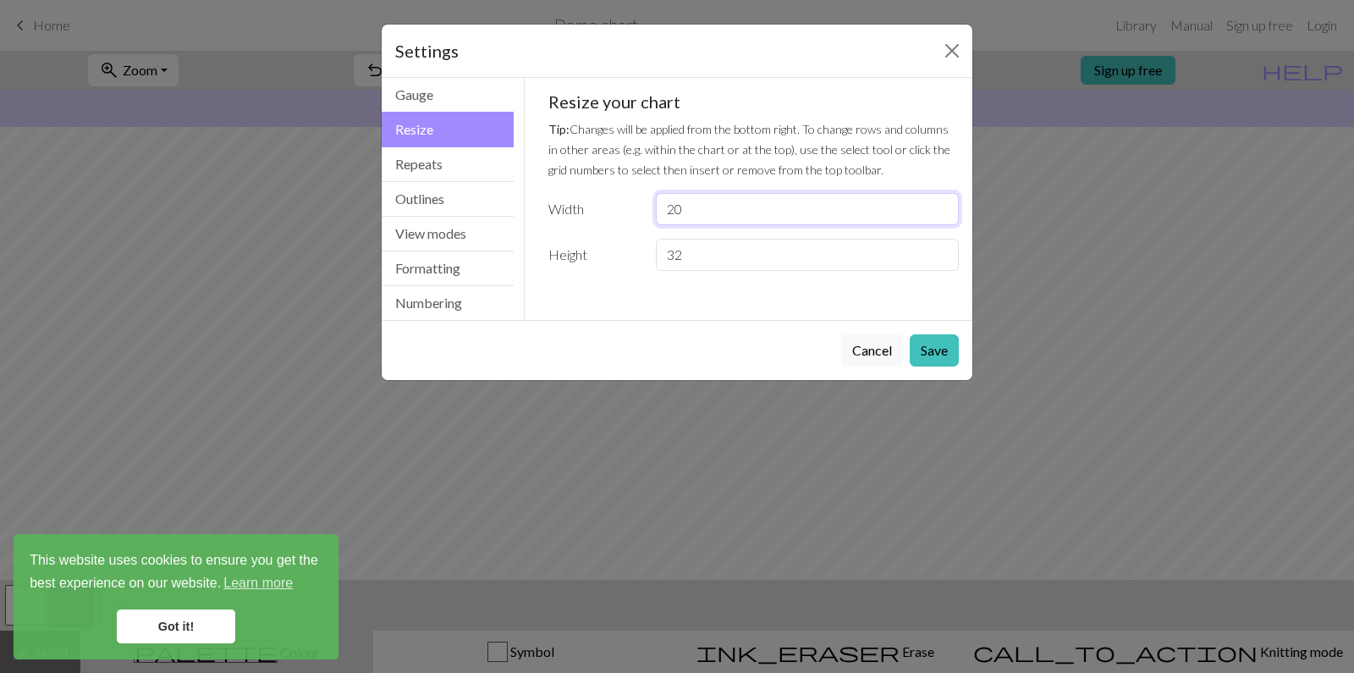
click at [941, 212] on input "20" at bounding box center [807, 209] width 303 height 32
click at [941, 249] on input "33" at bounding box center [807, 255] width 303 height 32
click at [941, 249] on input "34" at bounding box center [807, 255] width 303 height 32
click at [941, 249] on input "35" at bounding box center [807, 255] width 303 height 32
click at [941, 249] on input "36" at bounding box center [807, 255] width 303 height 32
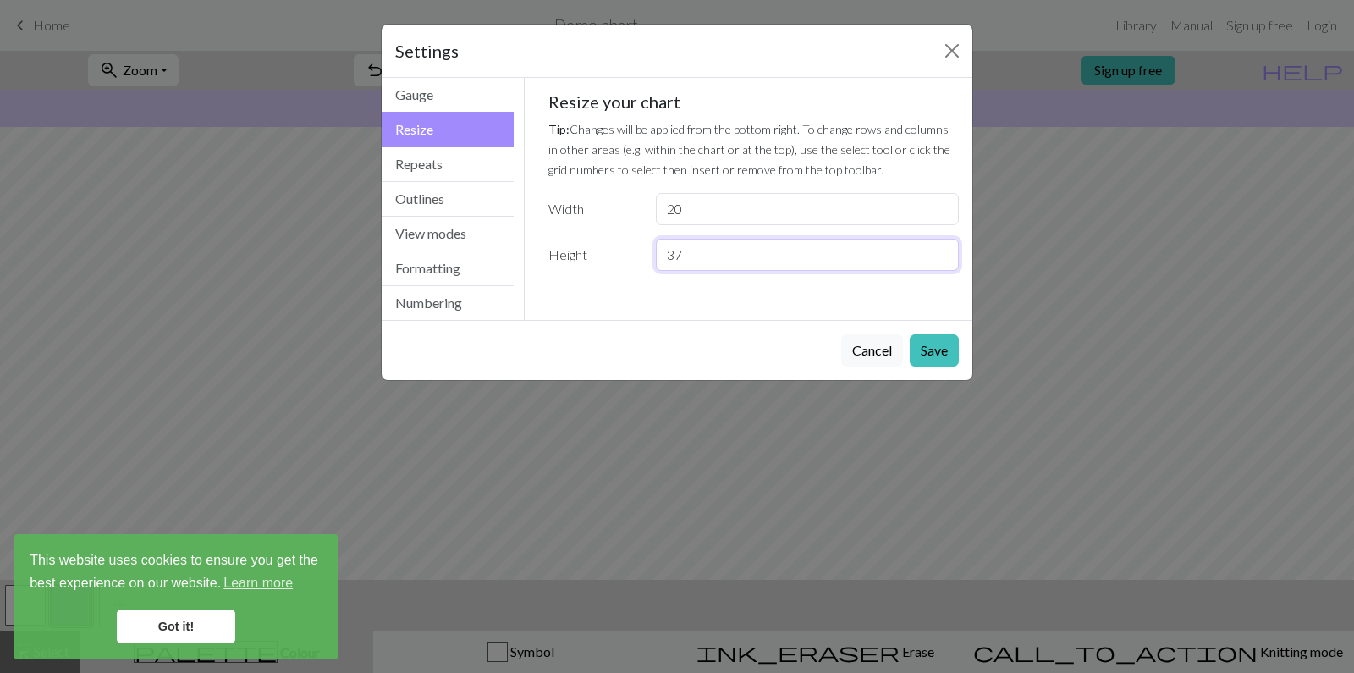
click at [941, 249] on input "37" at bounding box center [807, 255] width 303 height 32
click at [941, 249] on input "38" at bounding box center [807, 255] width 303 height 32
click at [941, 249] on input "39" at bounding box center [807, 255] width 303 height 32
type input "40"
click at [941, 249] on input "40" at bounding box center [807, 255] width 303 height 32
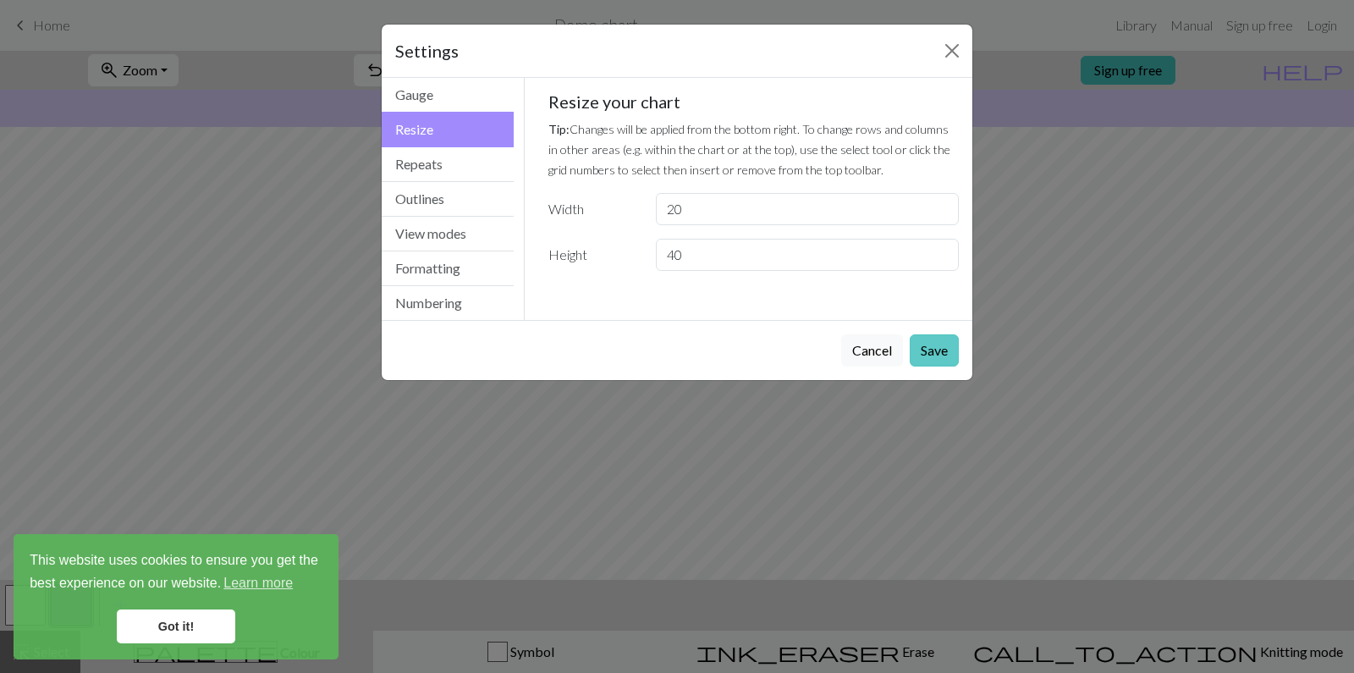
click at [924, 346] on button "Save" at bounding box center [934, 350] width 49 height 32
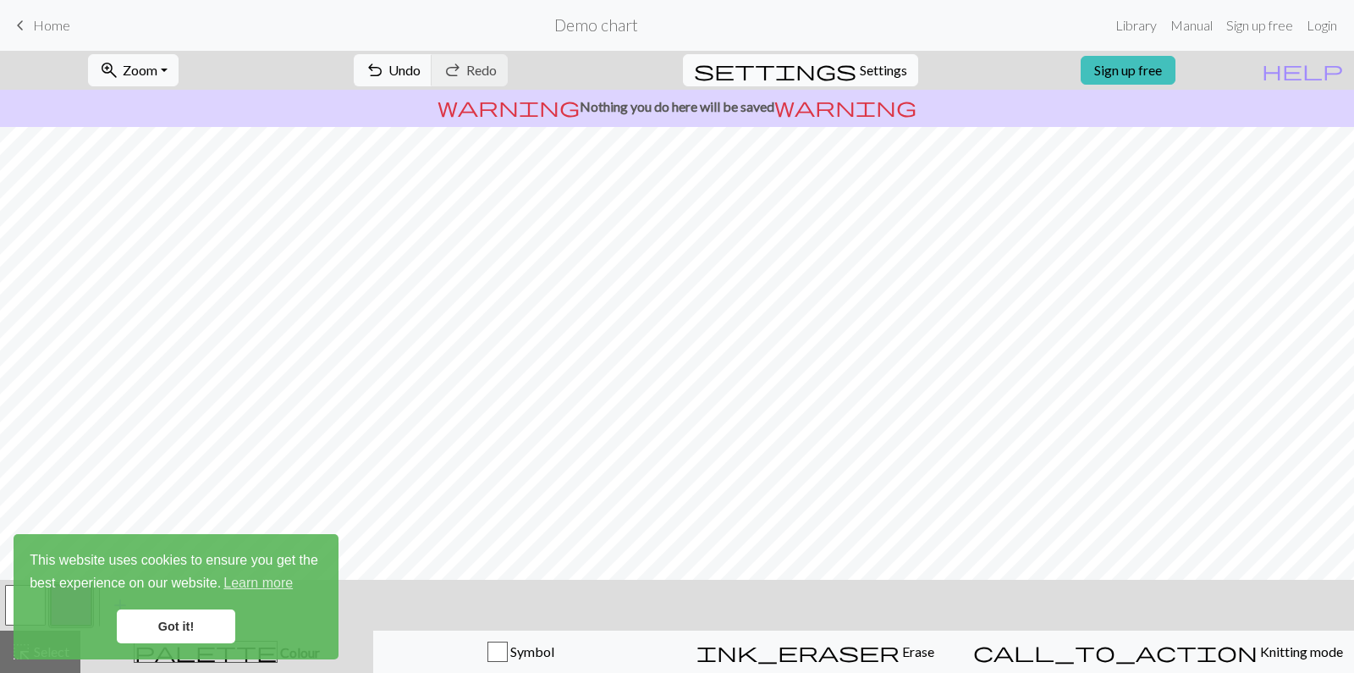
click at [873, 66] on span "Settings" at bounding box center [883, 70] width 47 height 20
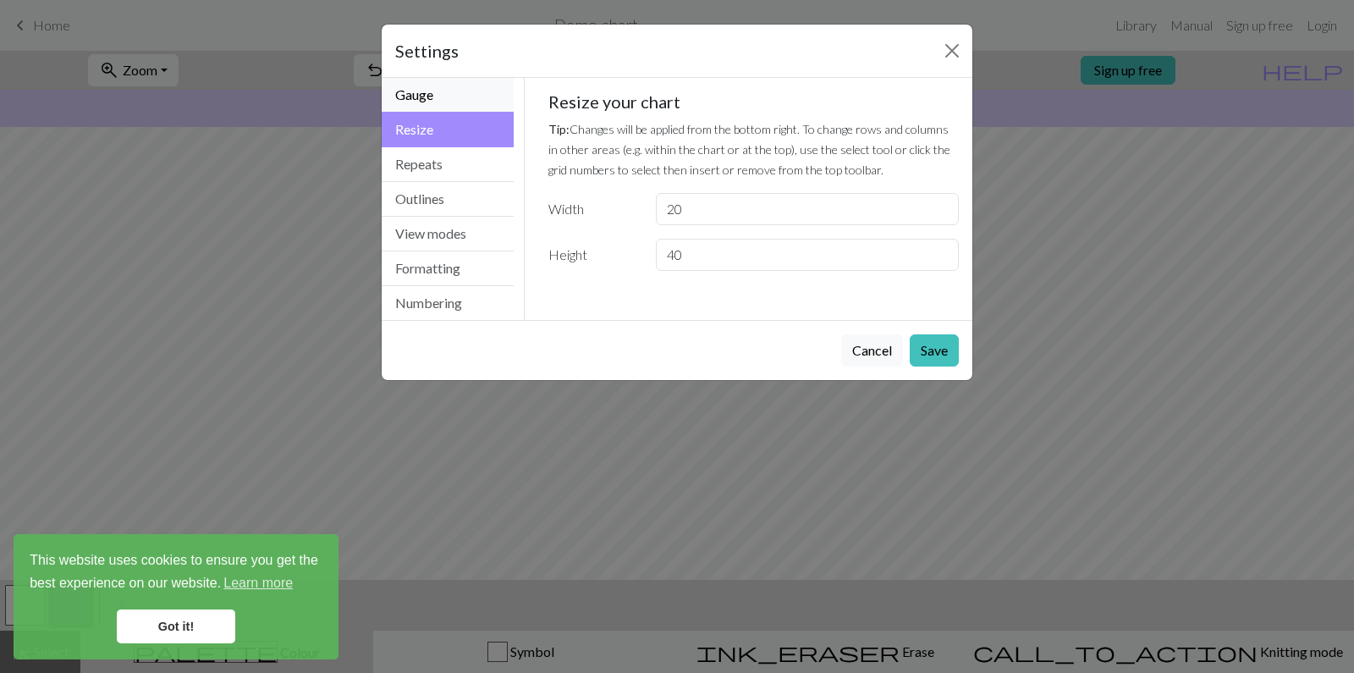
click at [415, 91] on button "Gauge" at bounding box center [448, 95] width 132 height 35
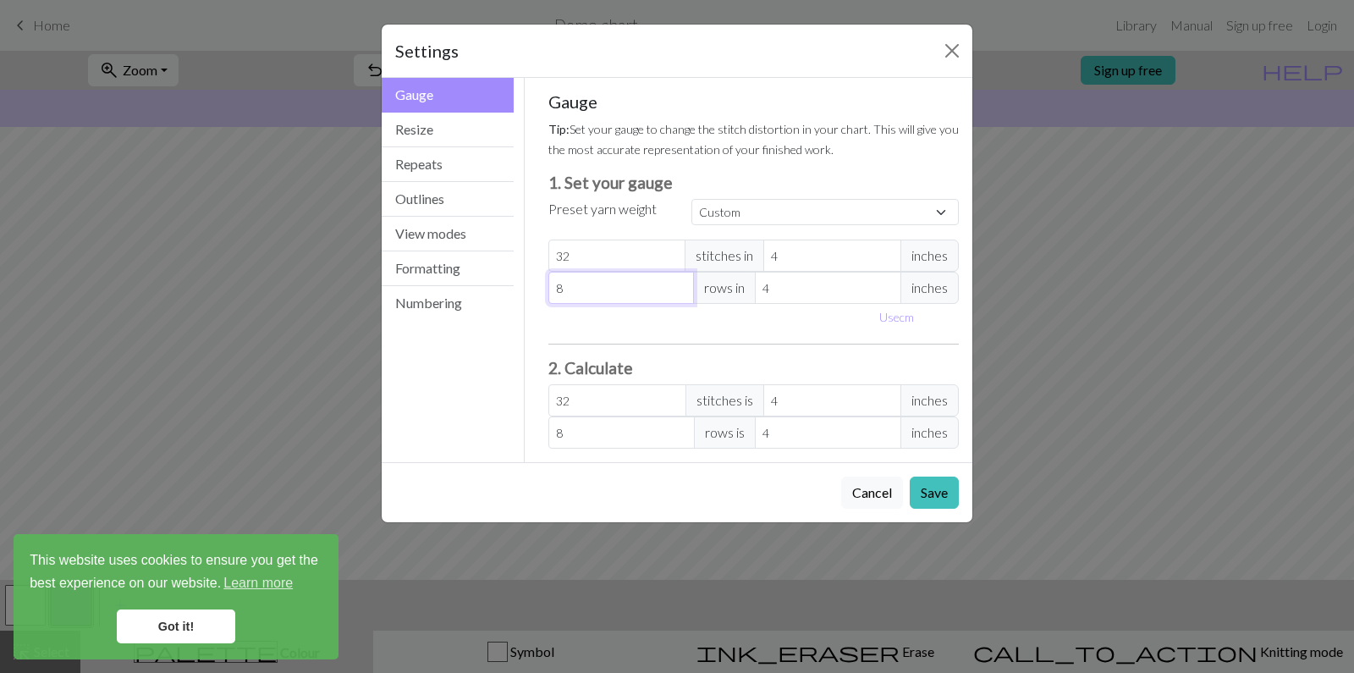
drag, startPoint x: 560, startPoint y: 288, endPoint x: 549, endPoint y: 288, distance: 11.0
click at [549, 288] on input "8" at bounding box center [622, 288] width 146 height 32
type input "3"
type input "32"
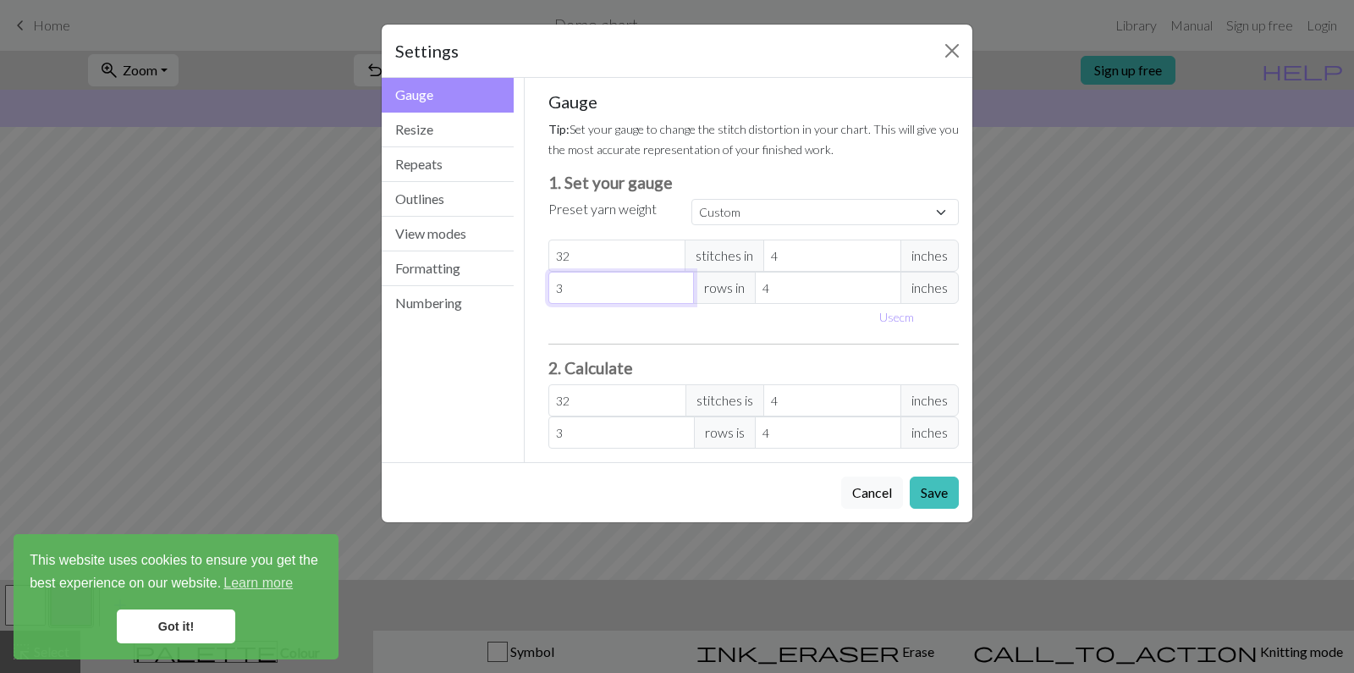
type input "32"
click at [929, 490] on button "Save" at bounding box center [934, 493] width 49 height 32
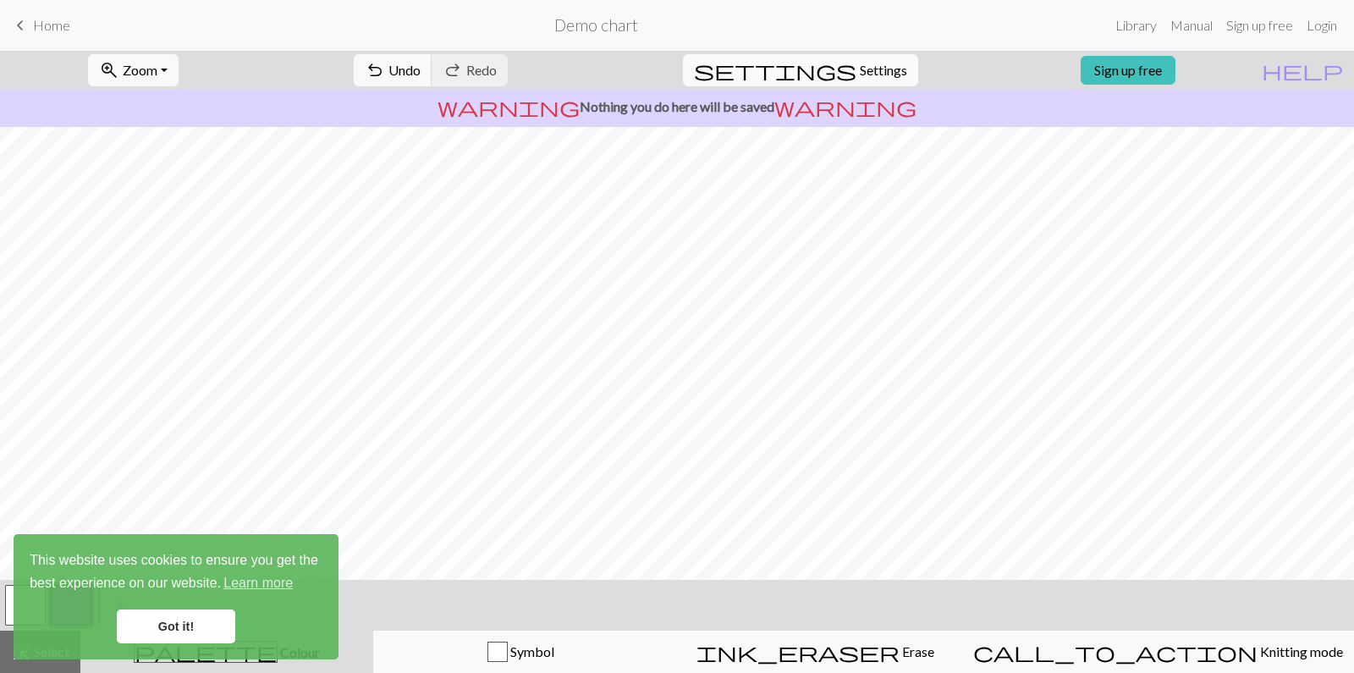
click at [860, 67] on span "Settings" at bounding box center [883, 70] width 47 height 20
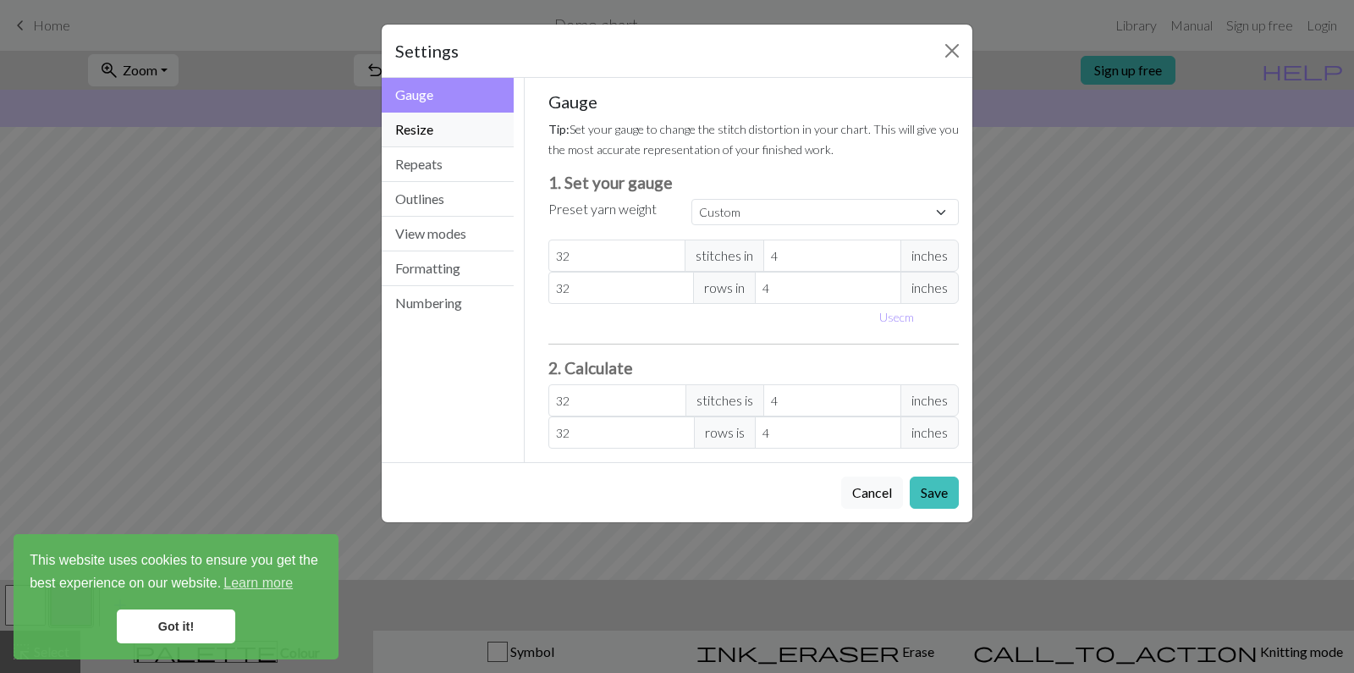
click at [411, 127] on button "Resize" at bounding box center [448, 130] width 132 height 35
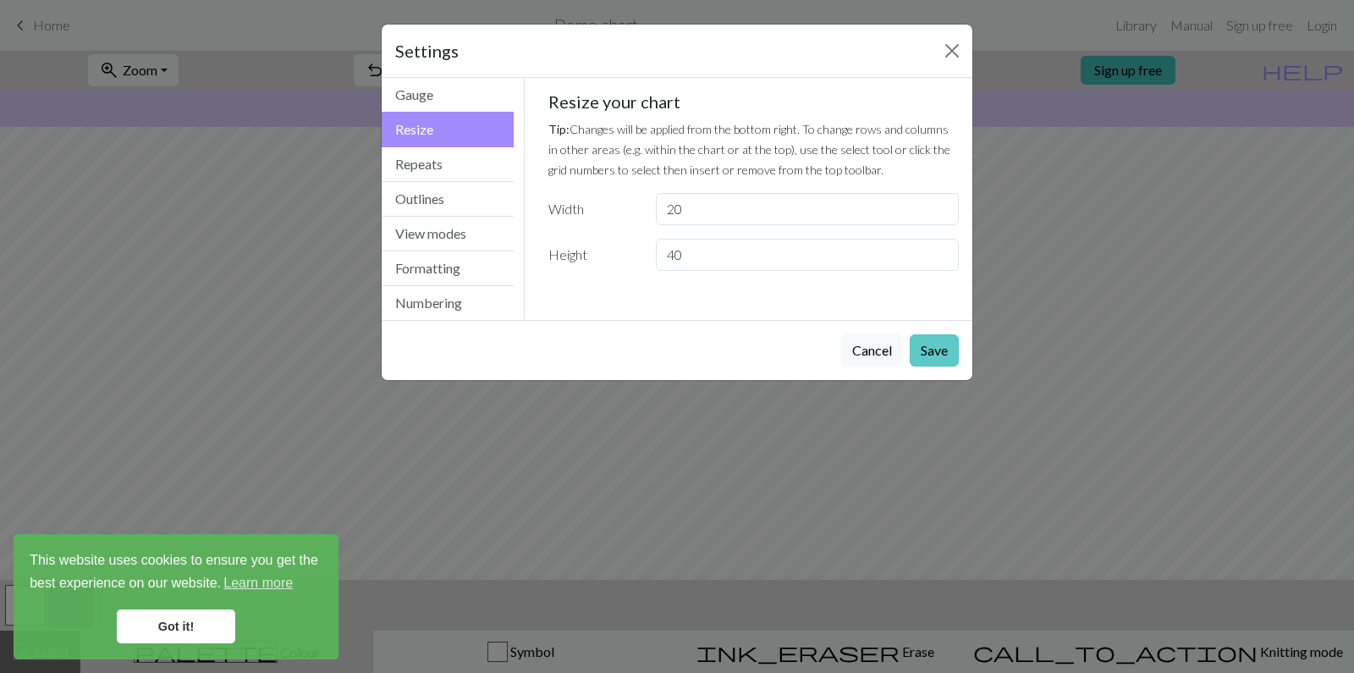
click at [935, 347] on button "Save" at bounding box center [934, 350] width 49 height 32
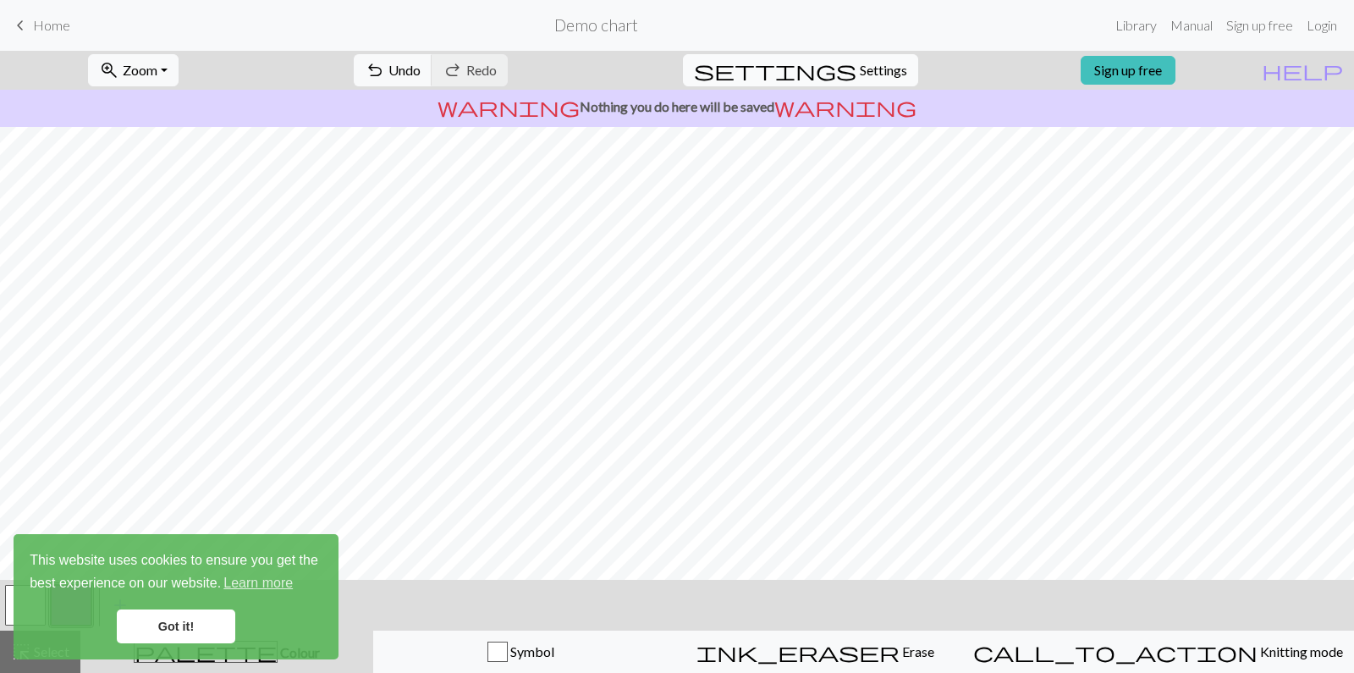
click at [861, 66] on span "Settings" at bounding box center [883, 70] width 47 height 20
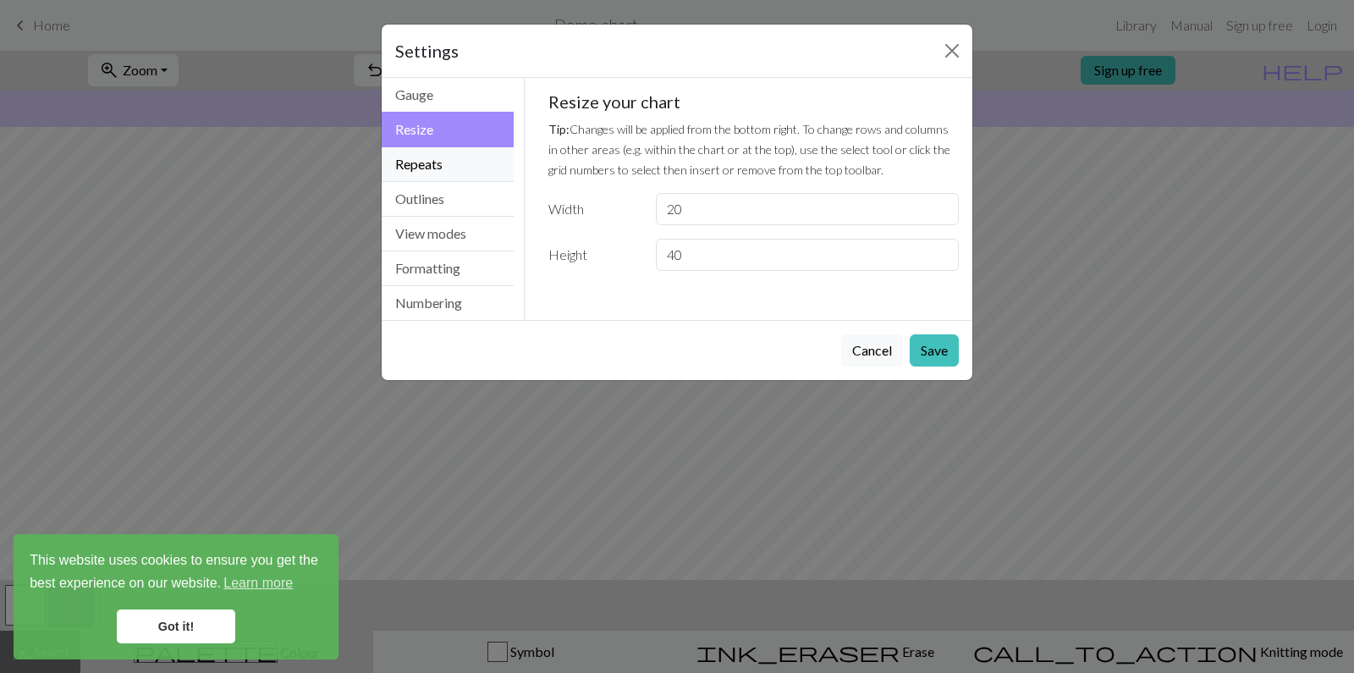
click at [423, 158] on button "Repeats" at bounding box center [448, 164] width 132 height 35
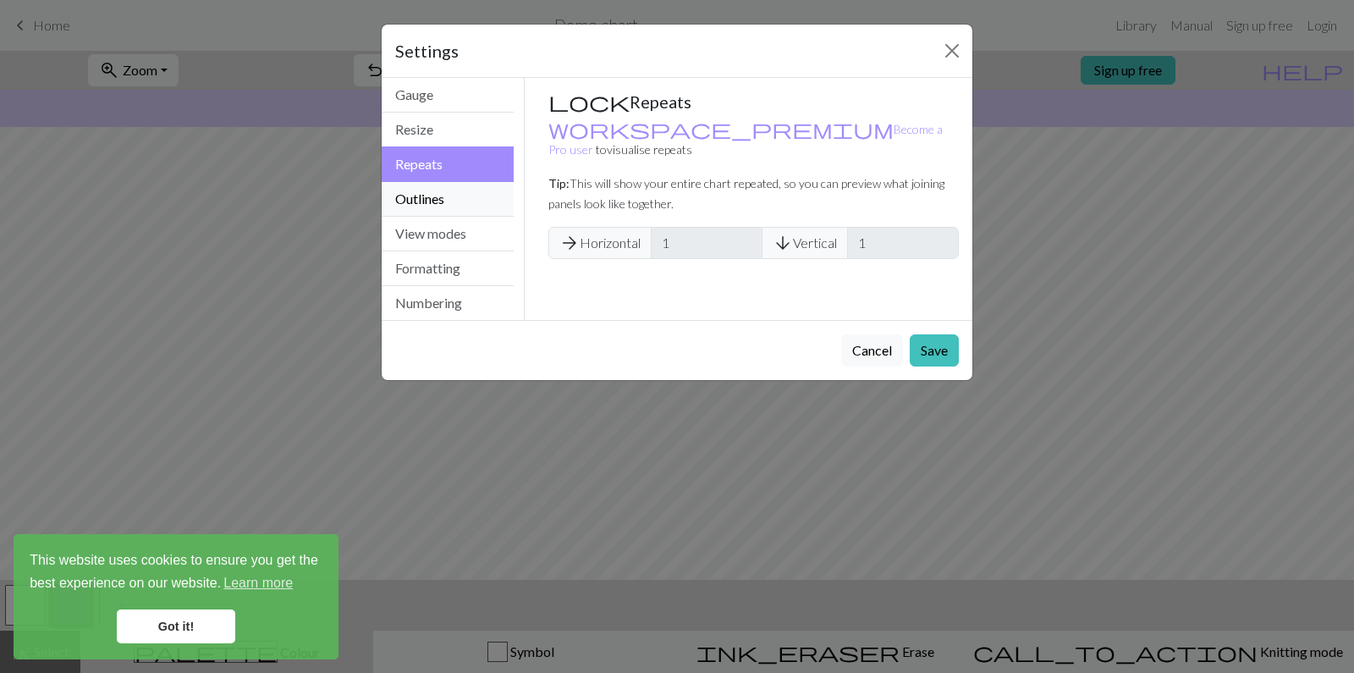
click at [418, 193] on button "Outlines" at bounding box center [448, 199] width 132 height 35
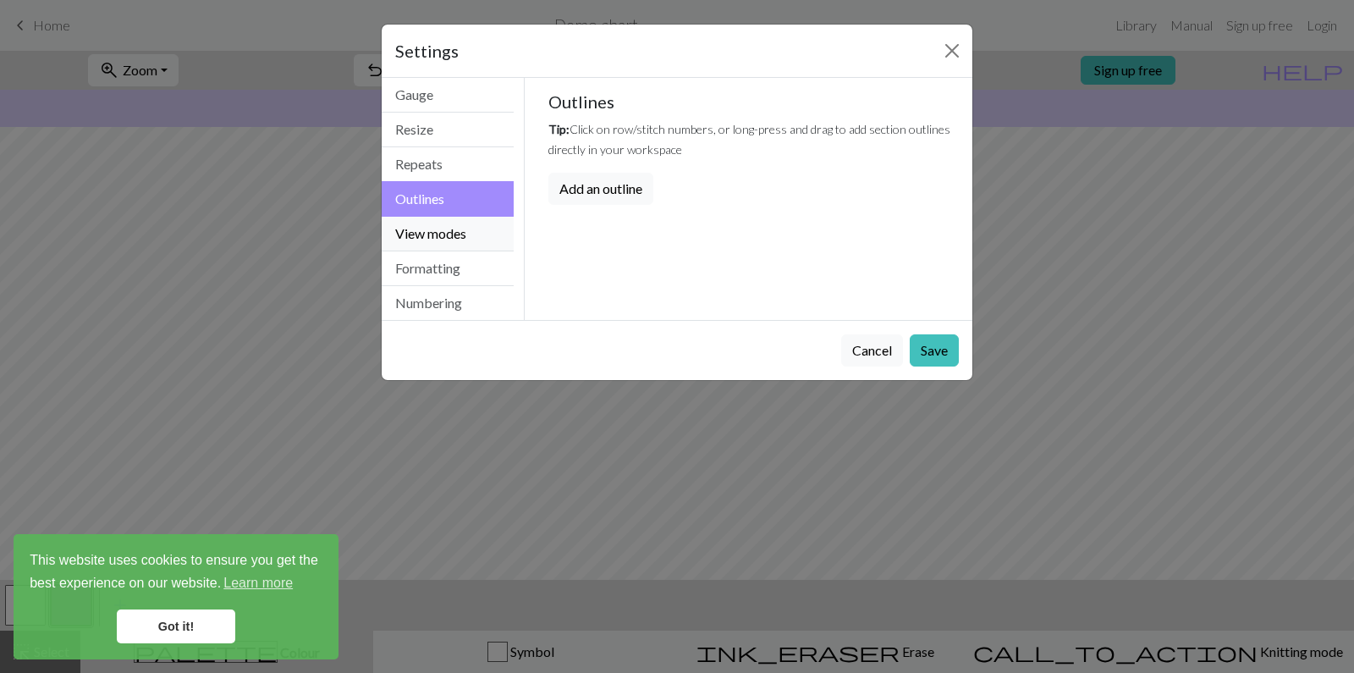
click at [440, 231] on button "View modes" at bounding box center [448, 234] width 132 height 35
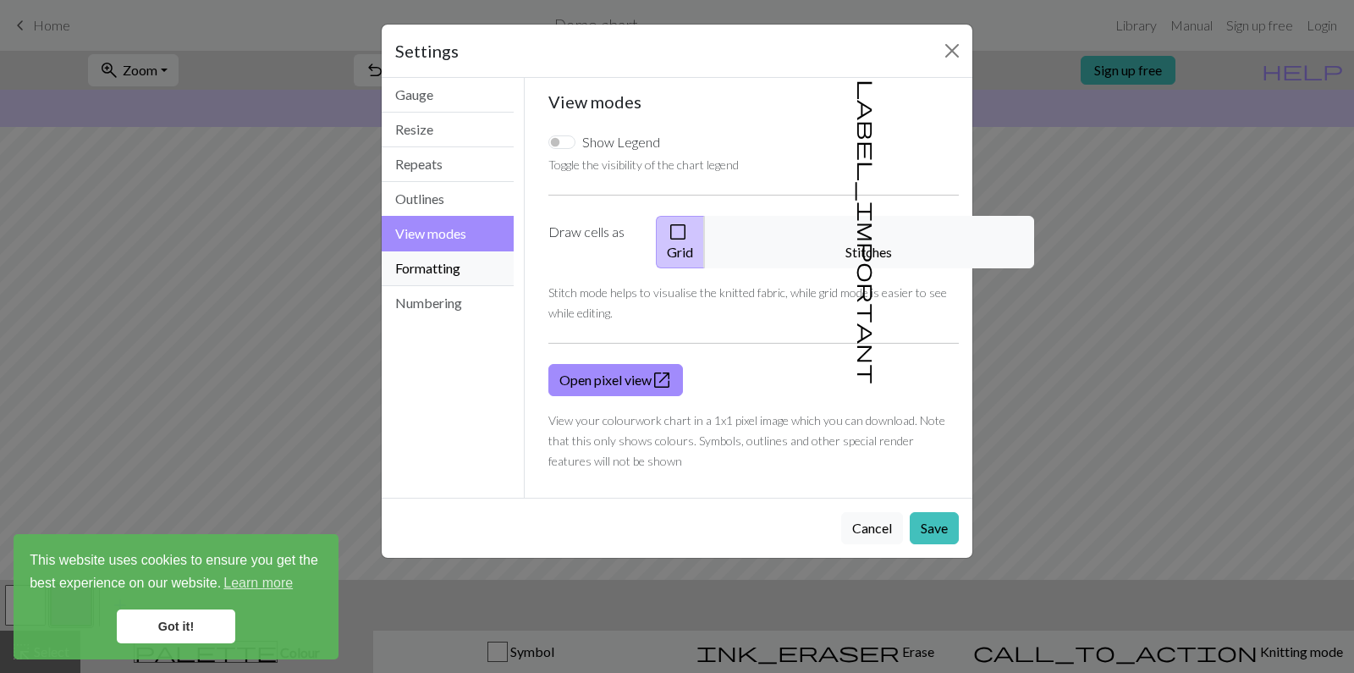
click at [424, 265] on button "Formatting" at bounding box center [448, 268] width 132 height 35
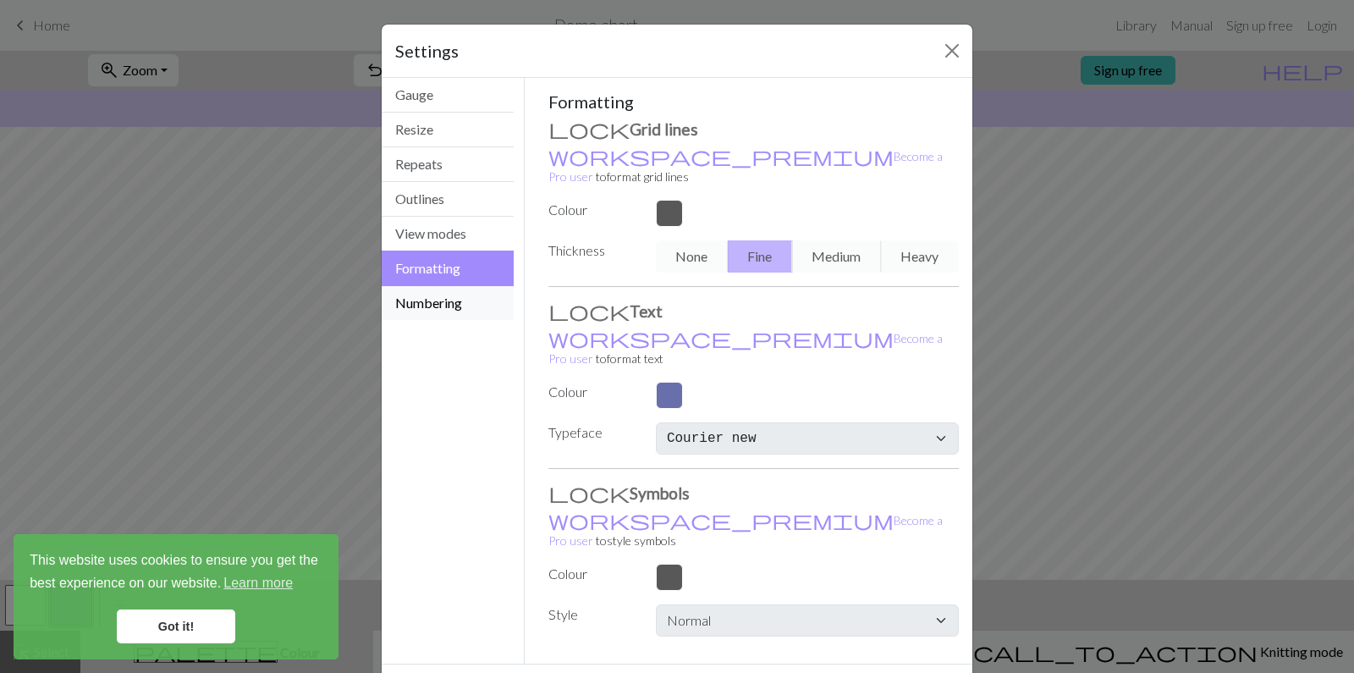
click at [422, 303] on button "Numbering" at bounding box center [448, 303] width 132 height 34
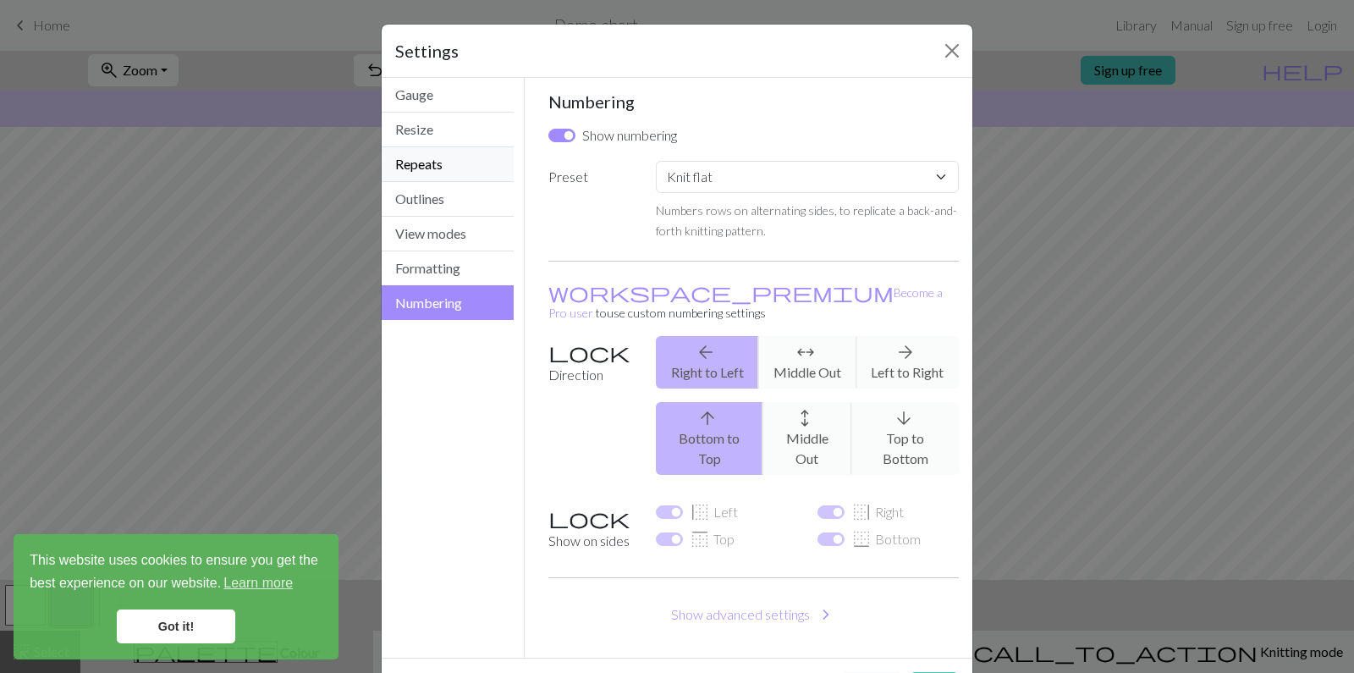
click at [412, 163] on button "Repeats" at bounding box center [448, 164] width 132 height 35
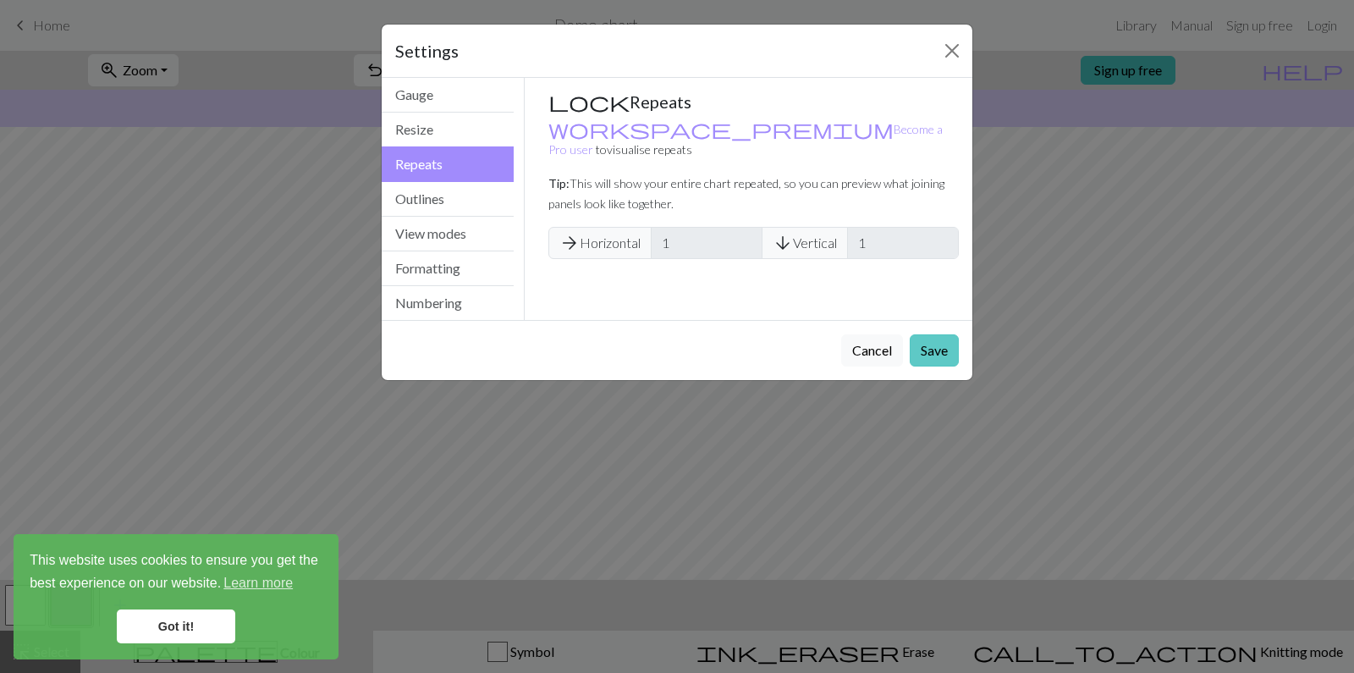
click at [928, 346] on button "Save" at bounding box center [934, 350] width 49 height 32
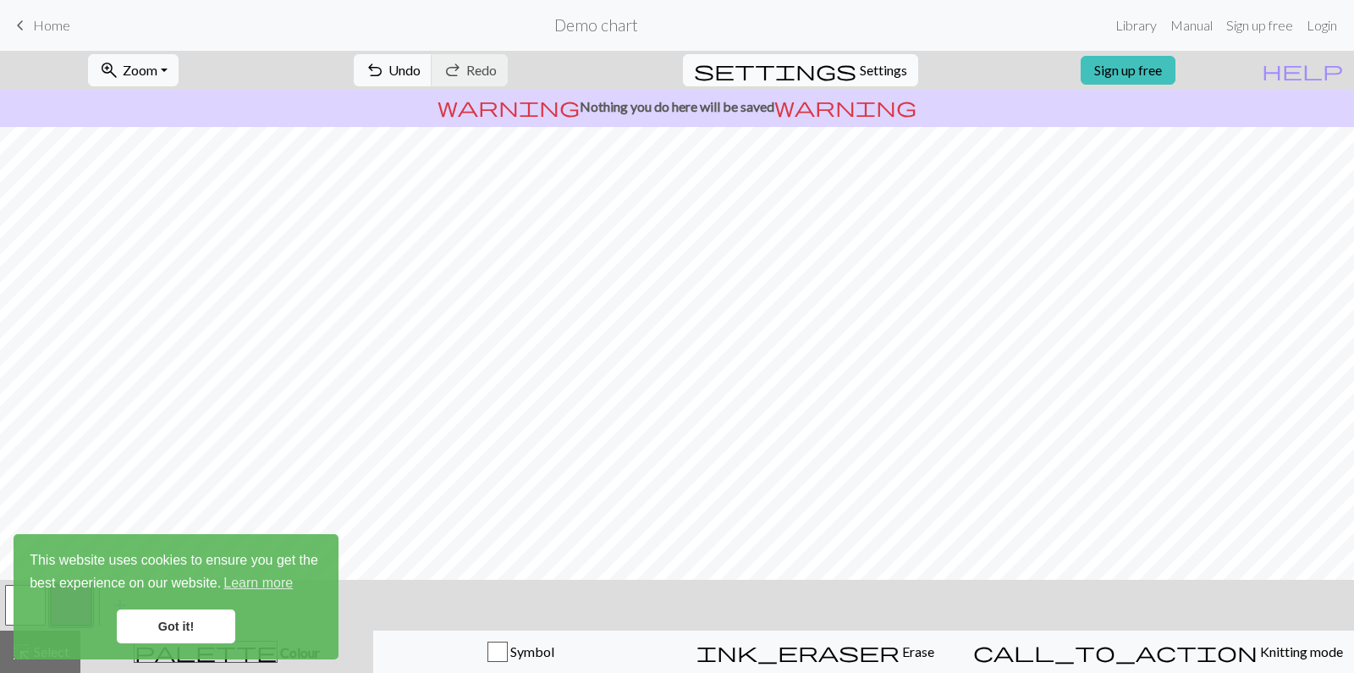
click at [860, 66] on span "Settings" at bounding box center [883, 70] width 47 height 20
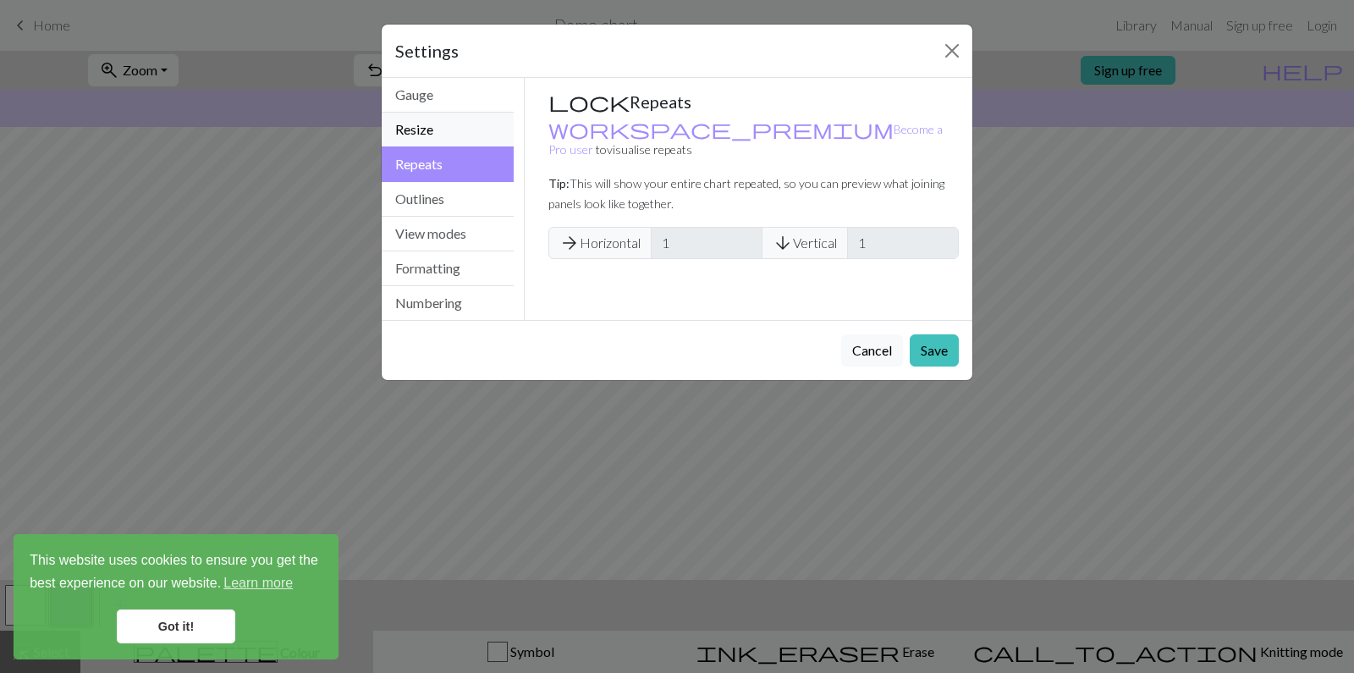
click at [417, 127] on button "Resize" at bounding box center [448, 130] width 132 height 35
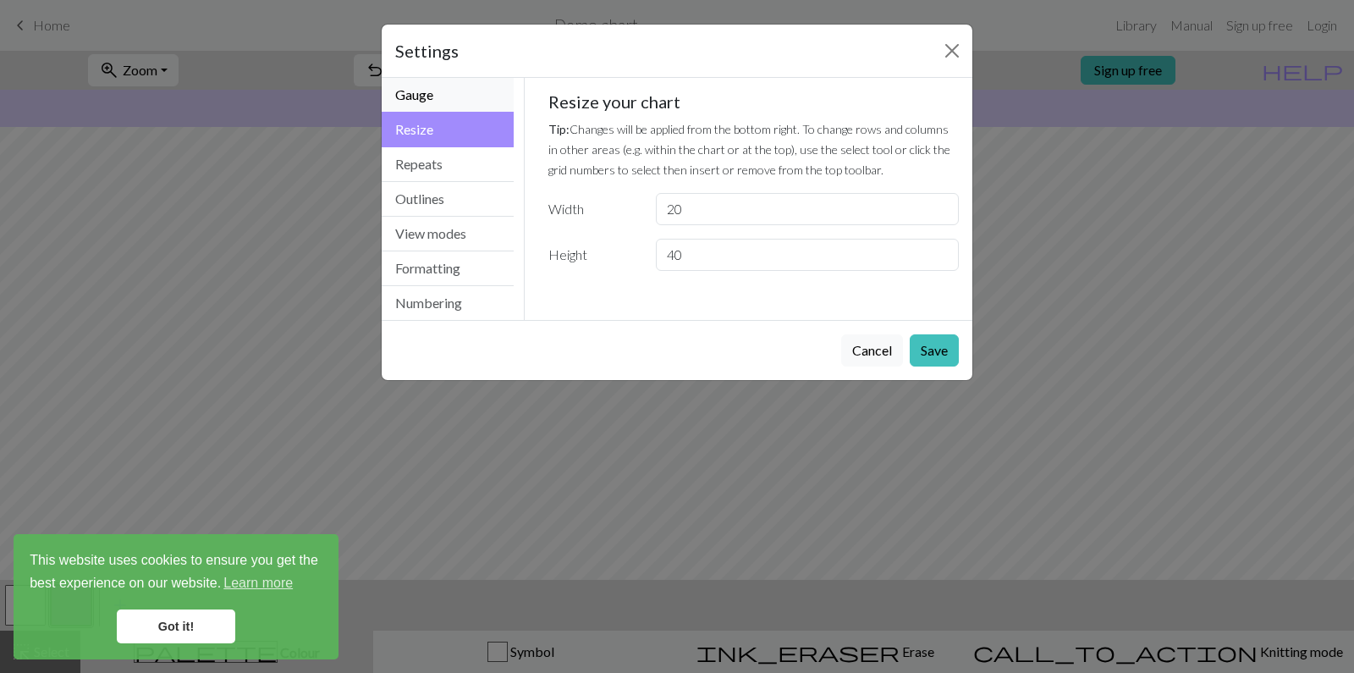
click at [411, 91] on button "Gauge" at bounding box center [448, 95] width 132 height 35
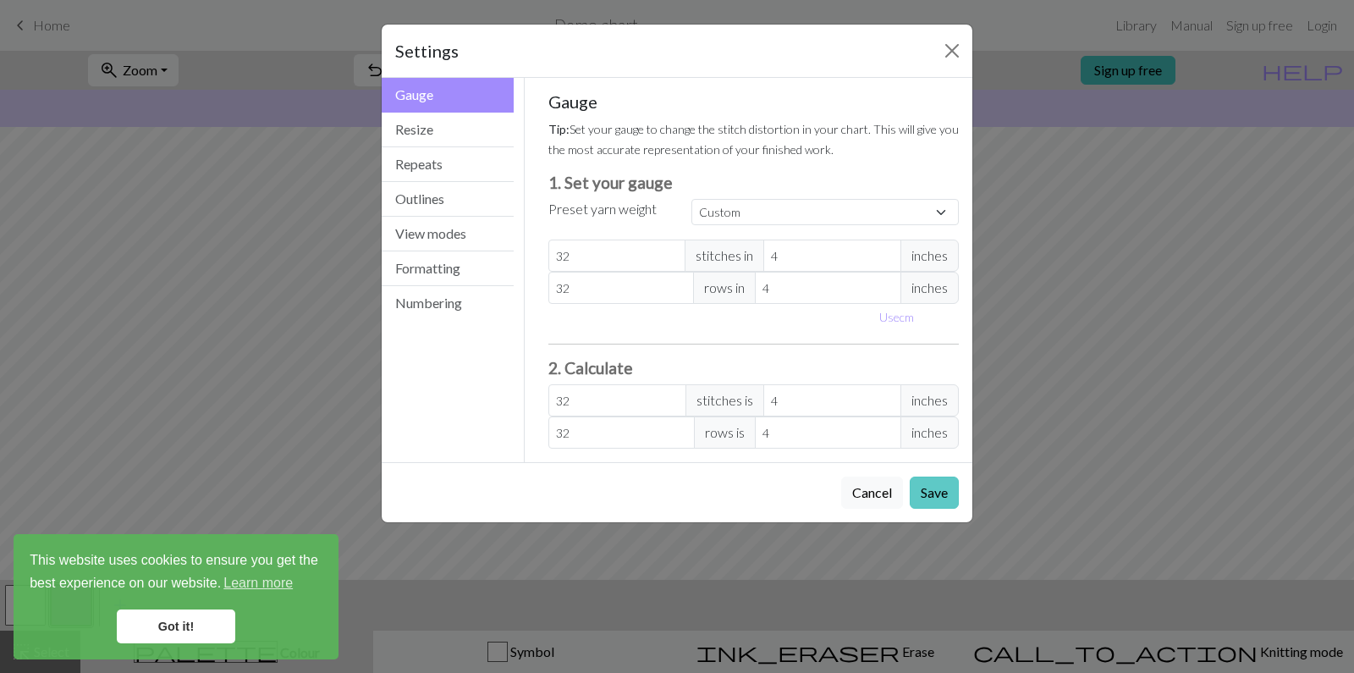
click at [930, 493] on button "Save" at bounding box center [934, 493] width 49 height 32
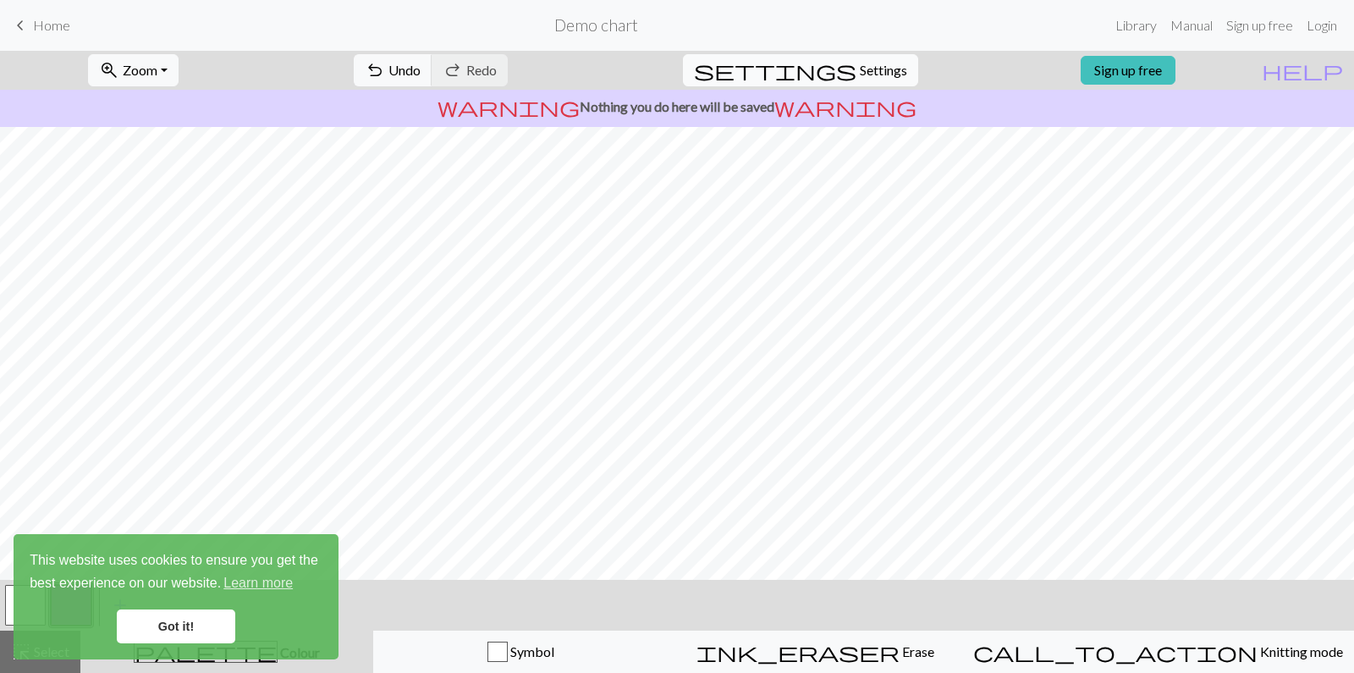
click at [860, 68] on span "Settings" at bounding box center [883, 70] width 47 height 20
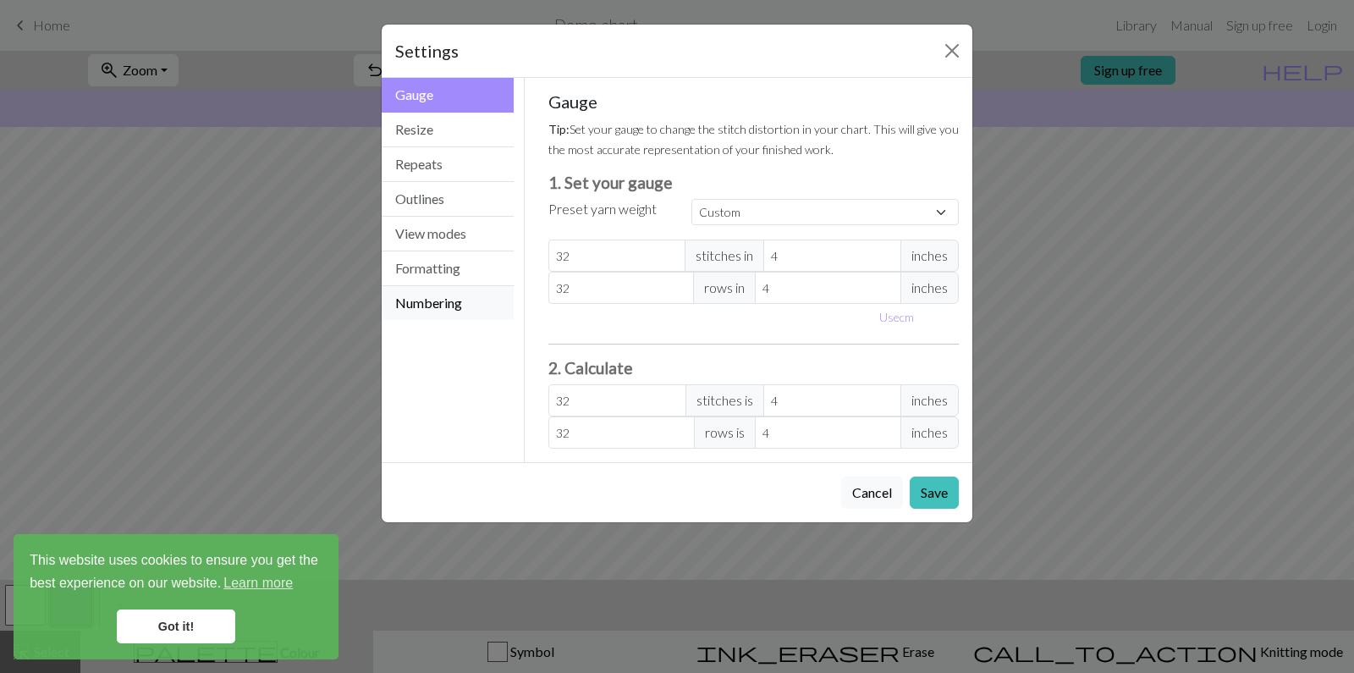
click at [423, 299] on button "Numbering" at bounding box center [448, 303] width 132 height 34
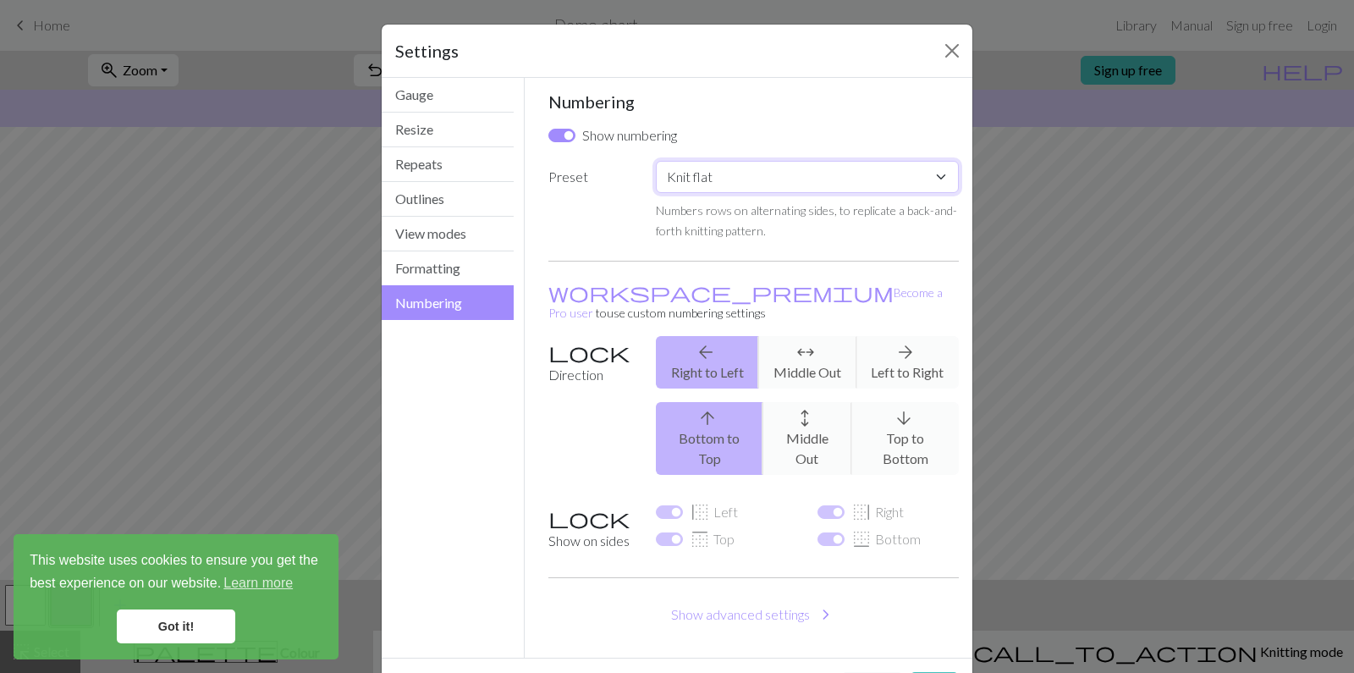
select select "round"
checkbox input "false"
click at [781, 599] on button "Show advanced settings chevron_right" at bounding box center [754, 615] width 411 height 32
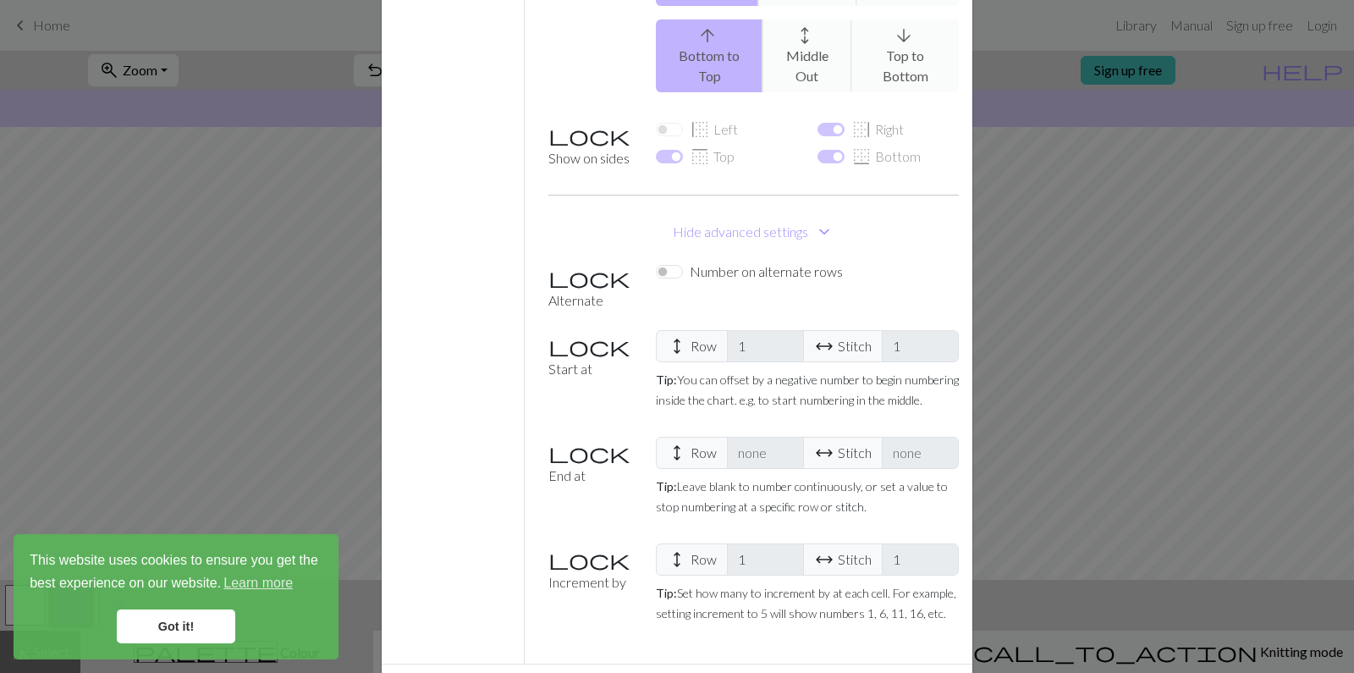
scroll to position [394, 0]
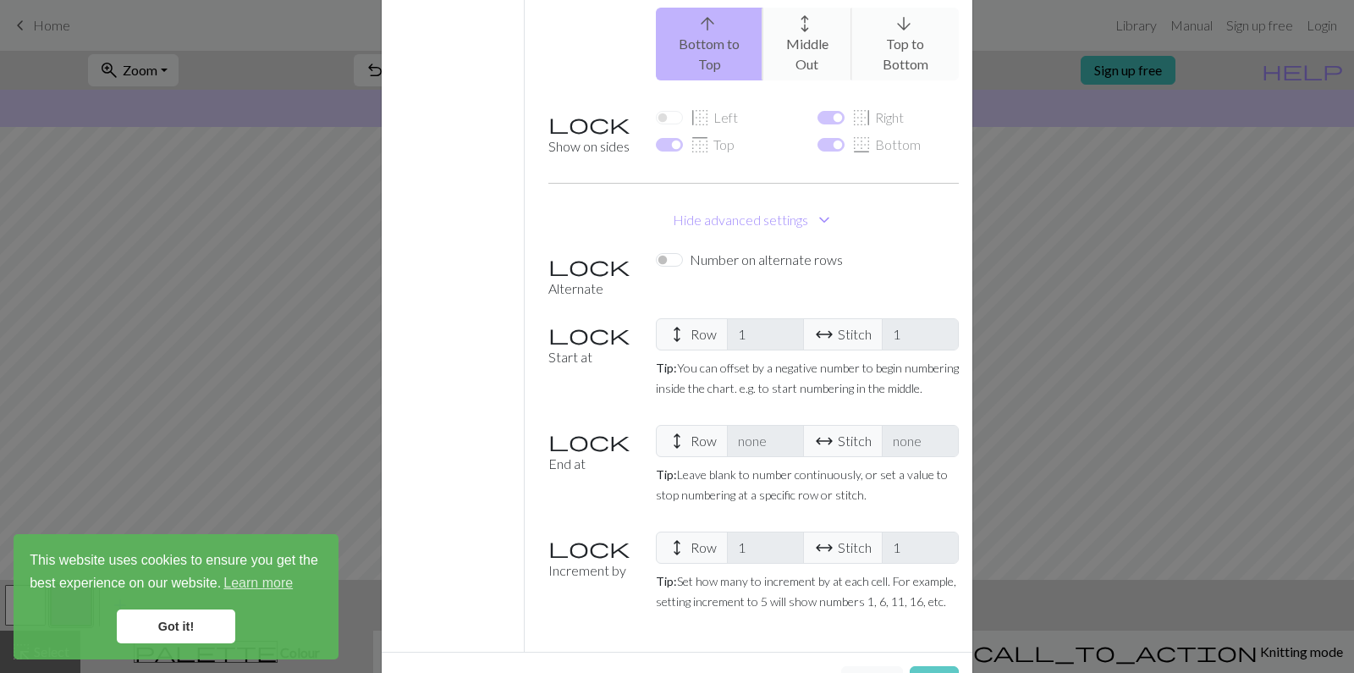
click at [924, 666] on button "Save" at bounding box center [934, 682] width 49 height 32
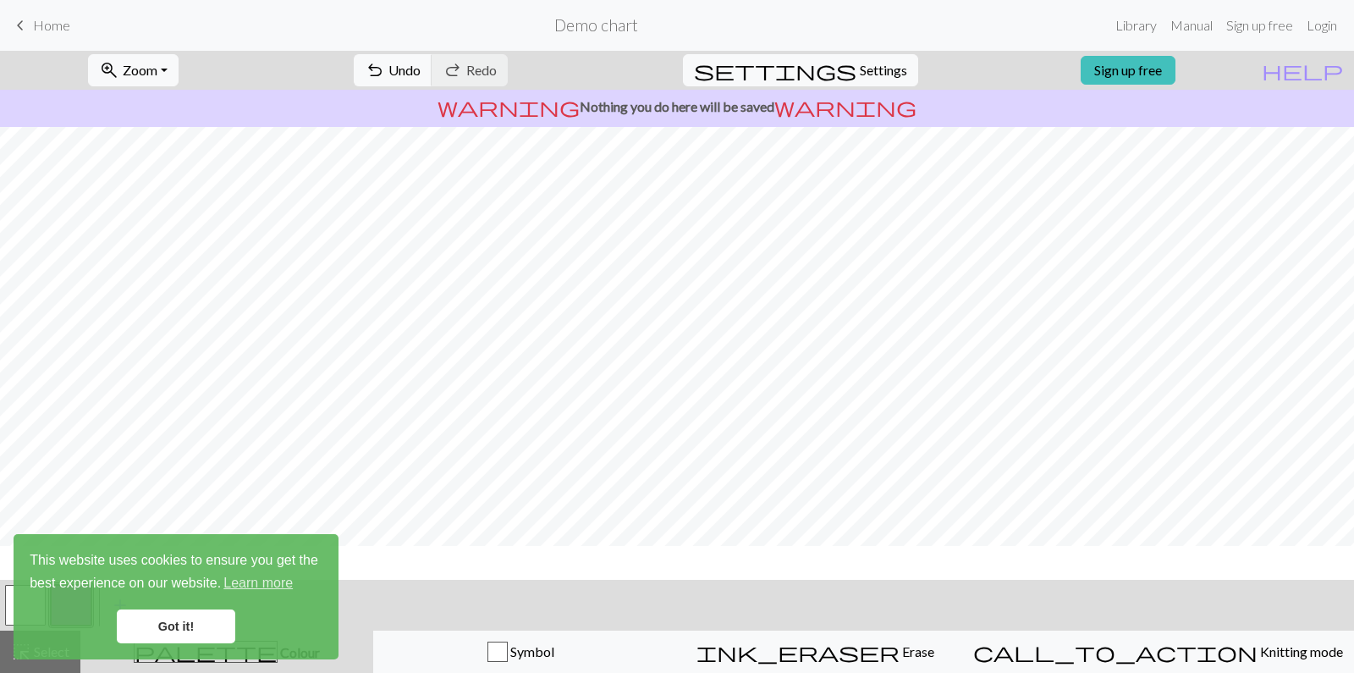
scroll to position [-1, 0]
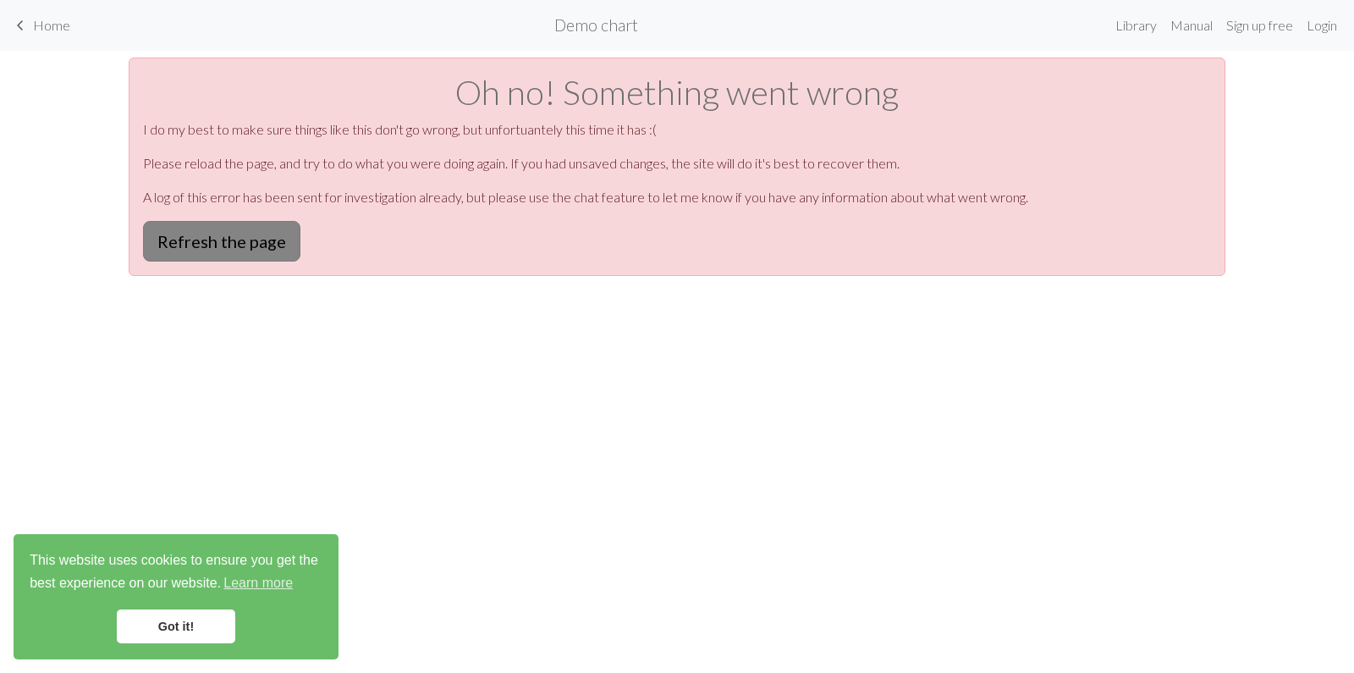
click at [218, 240] on button "Refresh the page" at bounding box center [221, 241] width 157 height 41
click at [1252, 22] on link "Sign up free" at bounding box center [1260, 25] width 80 height 34
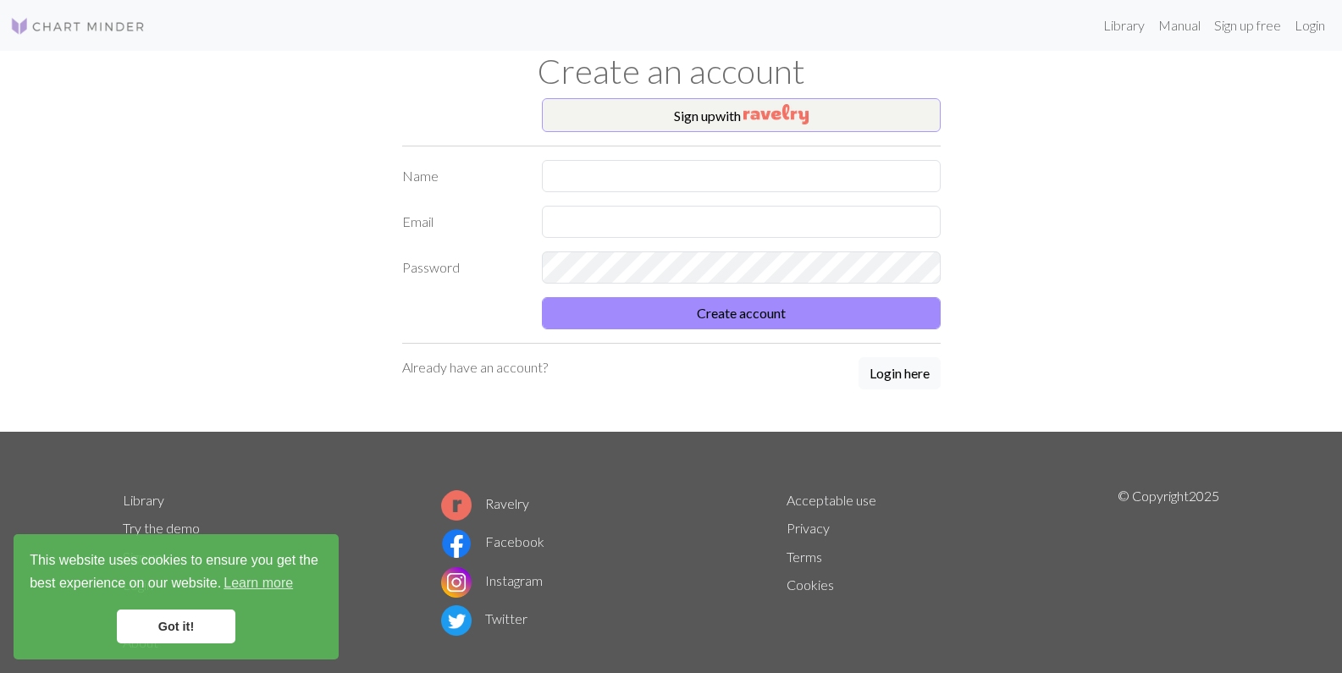
click at [712, 111] on button "Sign up with" at bounding box center [741, 115] width 399 height 34
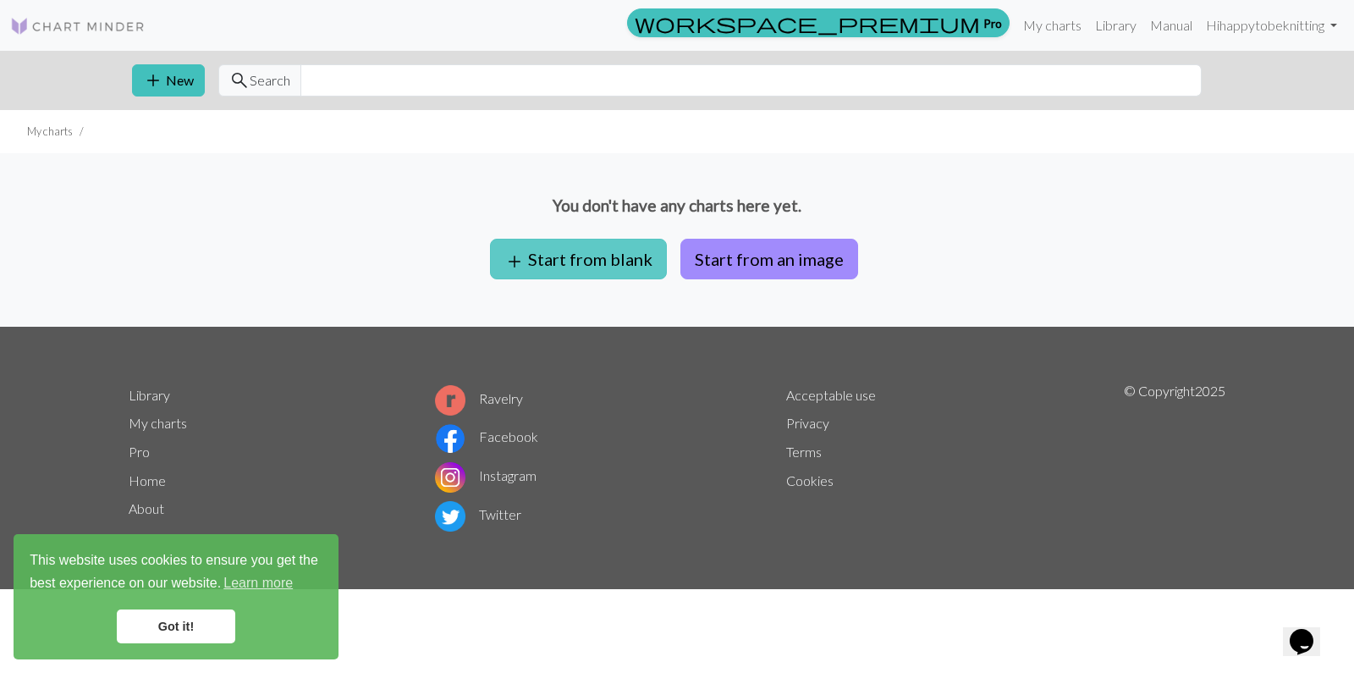
click at [600, 257] on button "add Start from blank" at bounding box center [578, 259] width 177 height 41
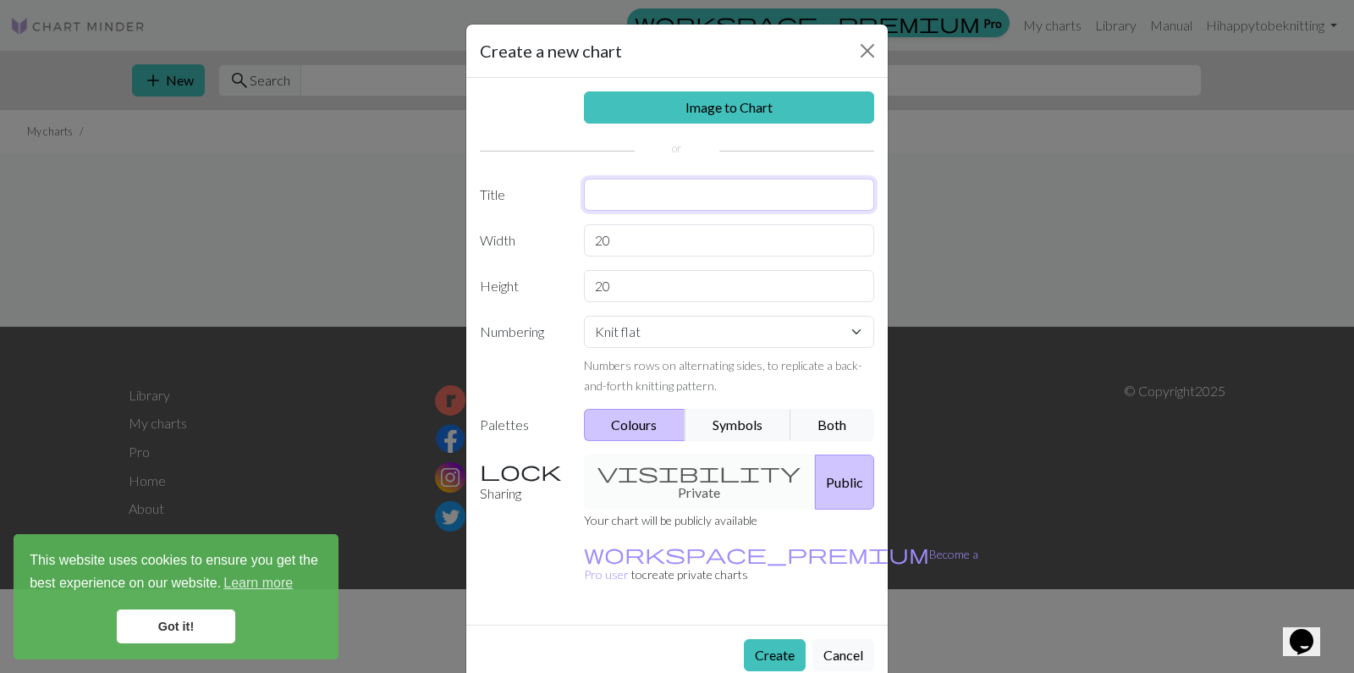
click at [608, 193] on input "text" at bounding box center [729, 195] width 291 height 32
type input "Cats Upper Yoke"
click at [606, 289] on input "20" at bounding box center [729, 286] width 291 height 32
type input "40"
select select "round"
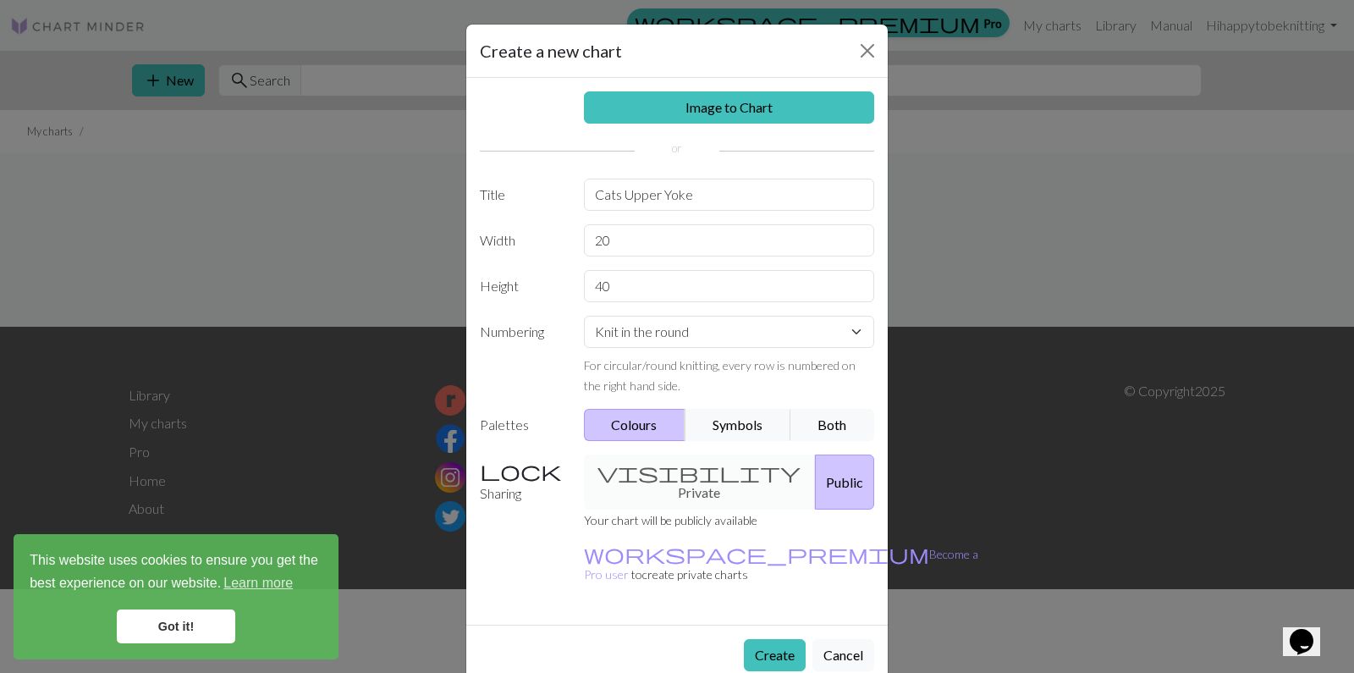
click at [668, 475] on div "visibility Private Public" at bounding box center [730, 482] width 312 height 55
click at [667, 470] on div "visibility Private Public" at bounding box center [730, 482] width 312 height 55
click at [515, 472] on label "Sharing" at bounding box center [522, 482] width 104 height 55
click at [661, 461] on div "visibility Private Public" at bounding box center [730, 482] width 312 height 55
click at [670, 466] on div "visibility Private Public" at bounding box center [730, 482] width 312 height 55
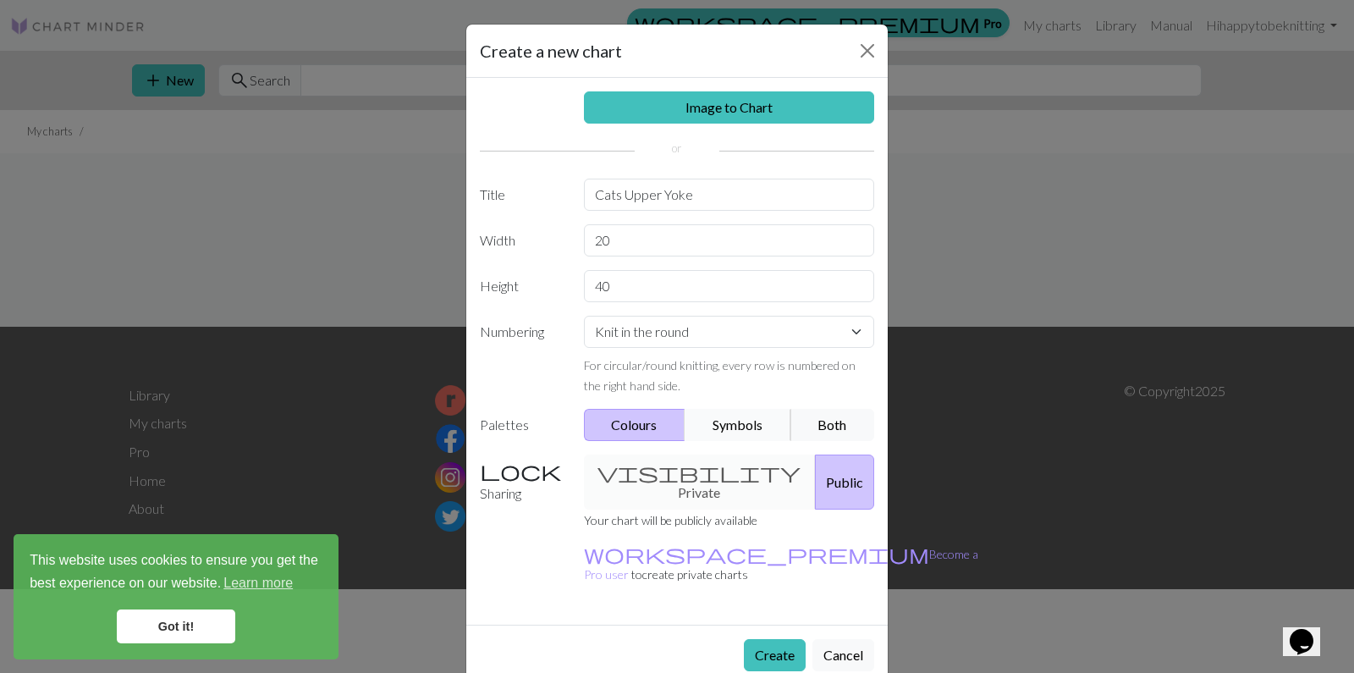
click at [741, 419] on button "Symbols" at bounding box center [738, 425] width 107 height 32
click at [827, 420] on button "Both" at bounding box center [833, 425] width 85 height 32
click at [665, 468] on div "visibility Private Public" at bounding box center [730, 482] width 312 height 55
click at [768, 639] on button "Create" at bounding box center [775, 655] width 62 height 32
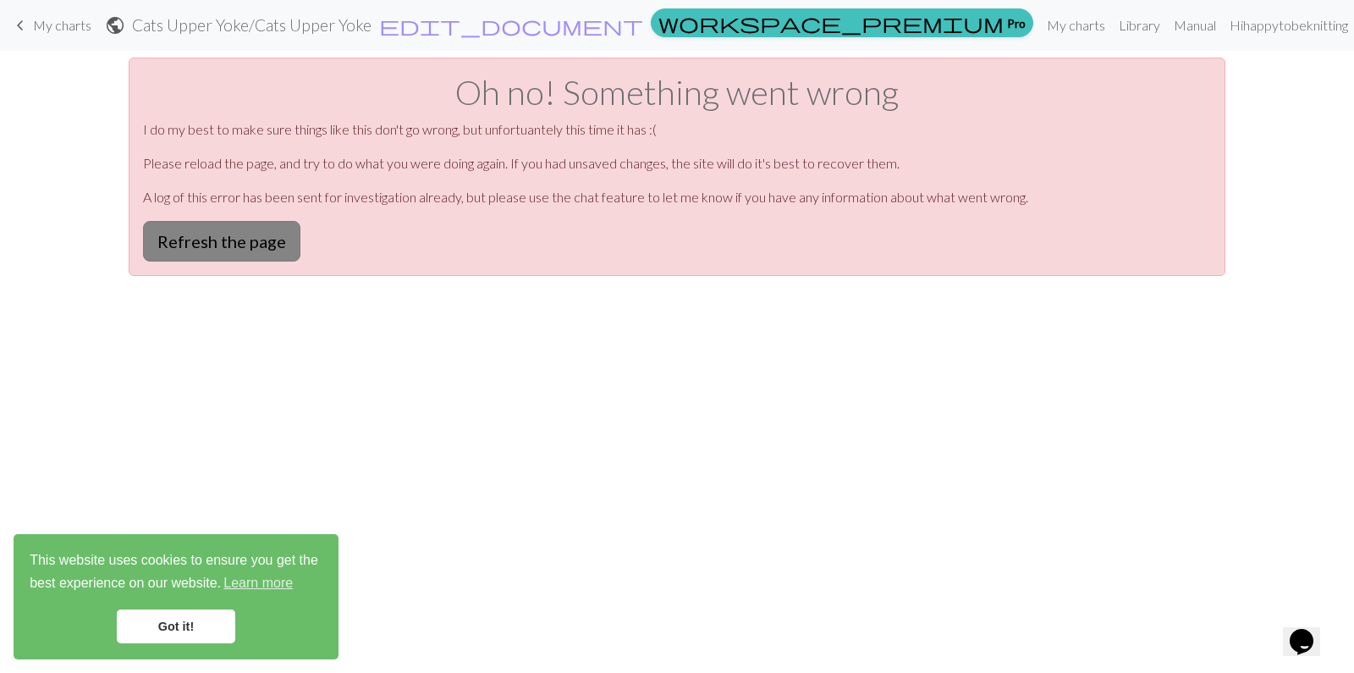
click at [251, 241] on button "Refresh the page" at bounding box center [221, 241] width 157 height 41
click at [174, 628] on link "Got it!" at bounding box center [176, 627] width 119 height 34
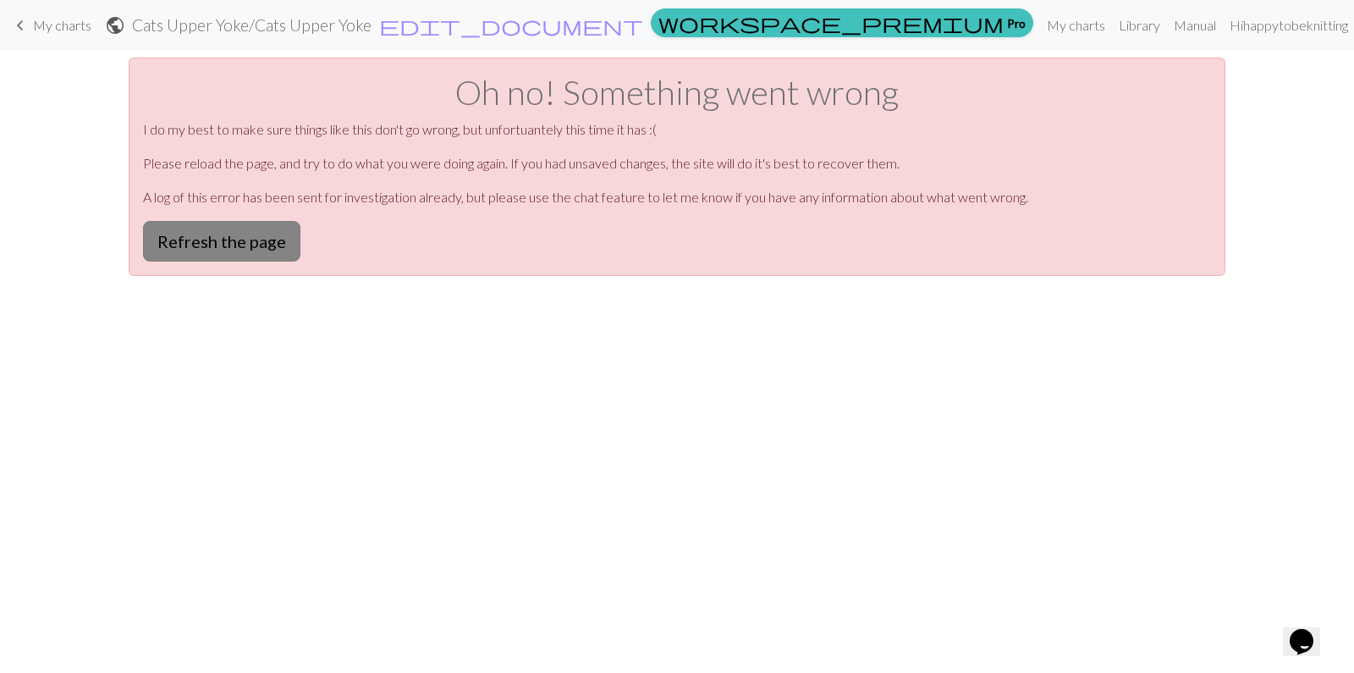
click at [198, 240] on button "Refresh the page" at bounding box center [221, 241] width 157 height 41
click at [216, 237] on button "Refresh the page" at bounding box center [221, 241] width 157 height 41
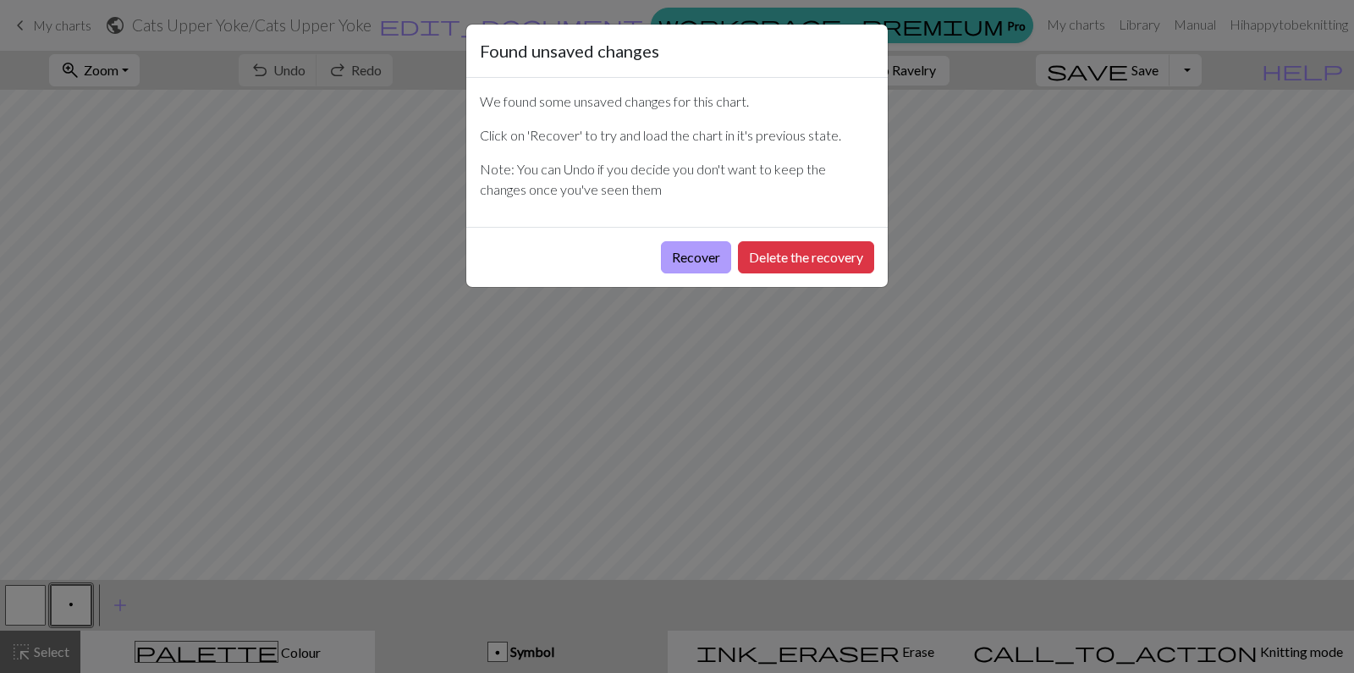
click at [687, 253] on button "Recover" at bounding box center [696, 257] width 70 height 32
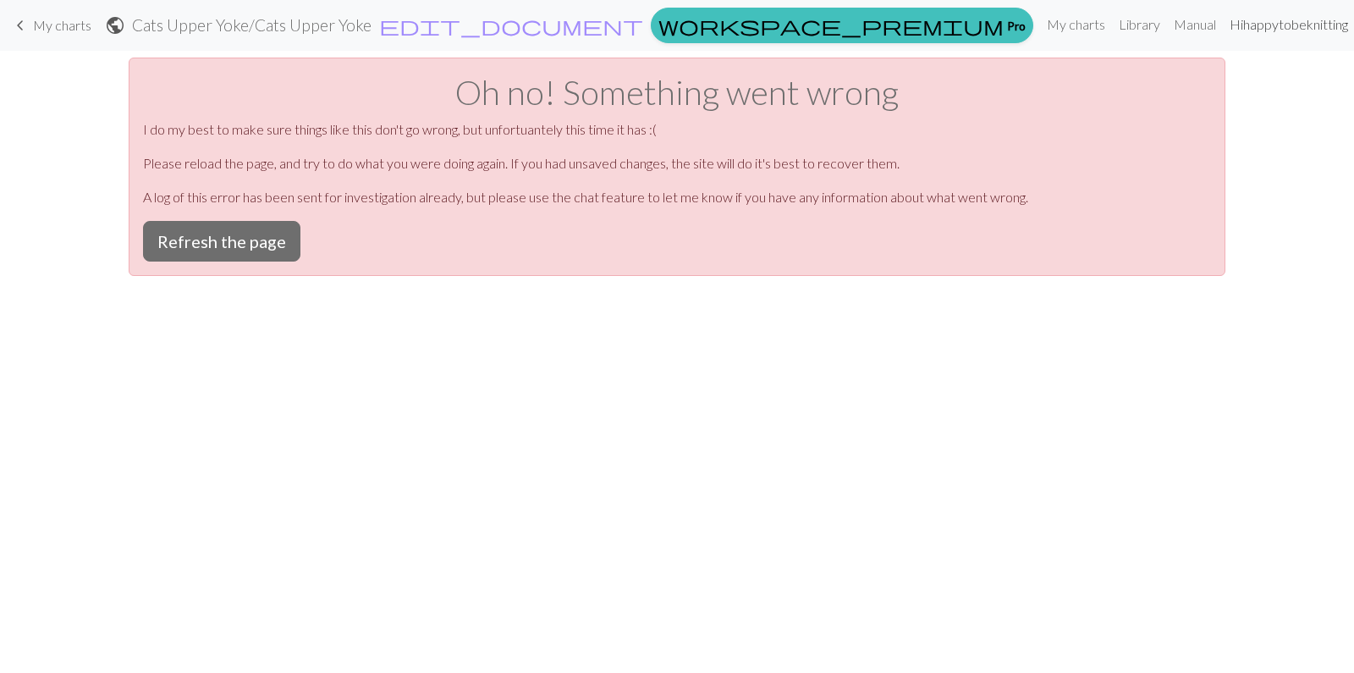
click at [1334, 24] on link "Hi happytobeknitting" at bounding box center [1295, 25] width 145 height 34
click at [1248, 124] on link "Logout" at bounding box center [1271, 128] width 54 height 34
